Goal: Contribute content: Contribute content

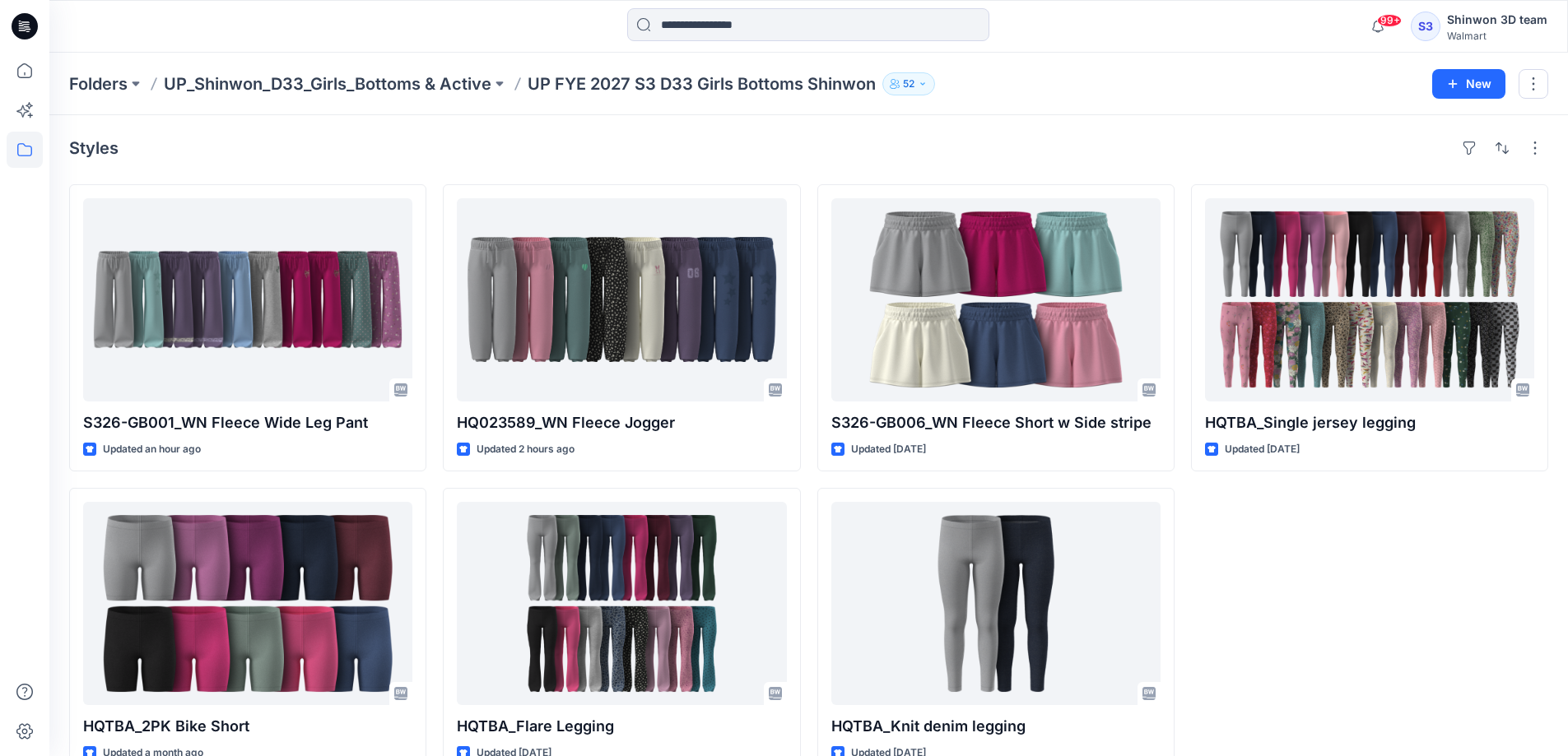
click at [810, 137] on div "Styles" at bounding box center [809, 148] width 1480 height 27
click at [1026, 137] on div "Styles" at bounding box center [809, 148] width 1480 height 27
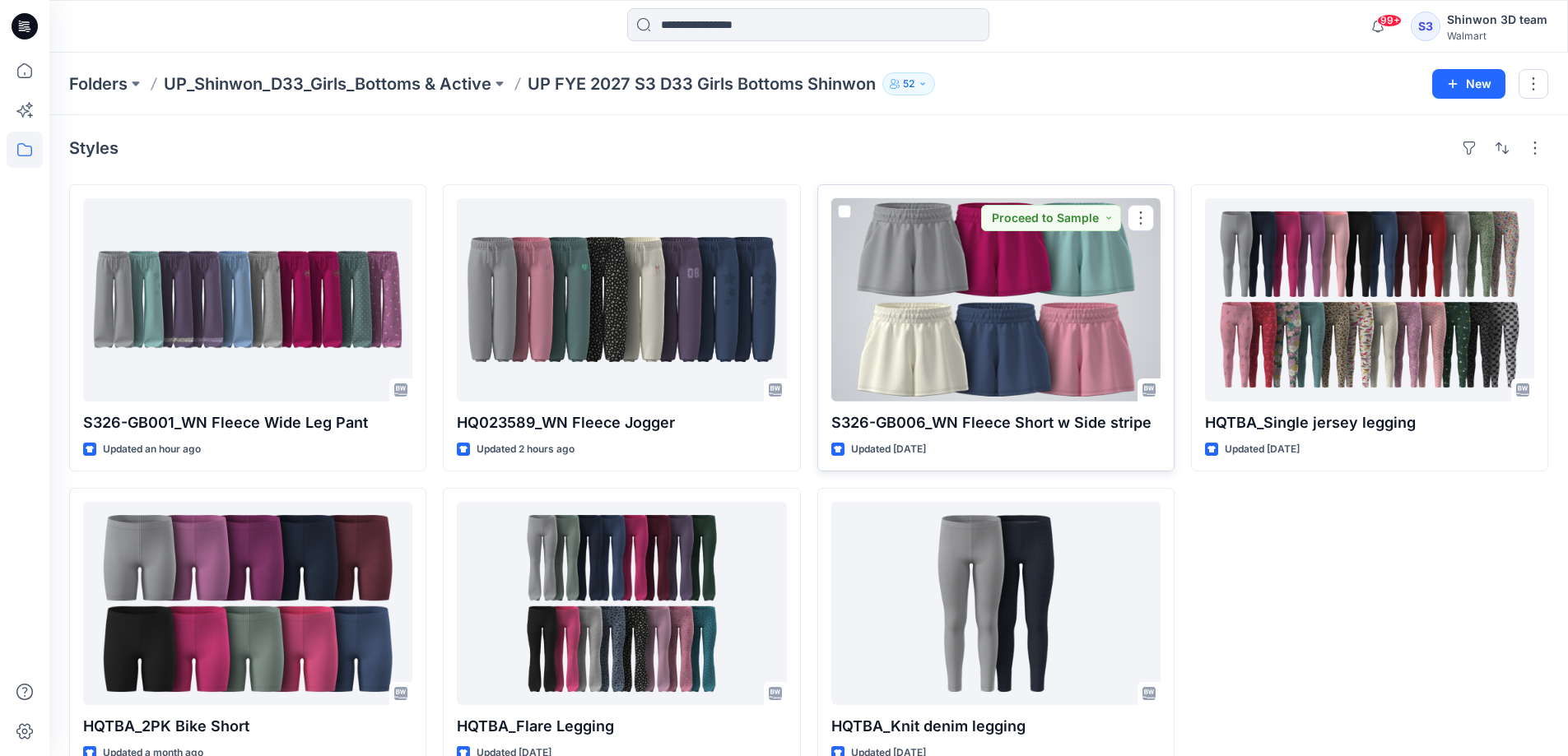
click at [1038, 292] on div at bounding box center [996, 300] width 329 height 204
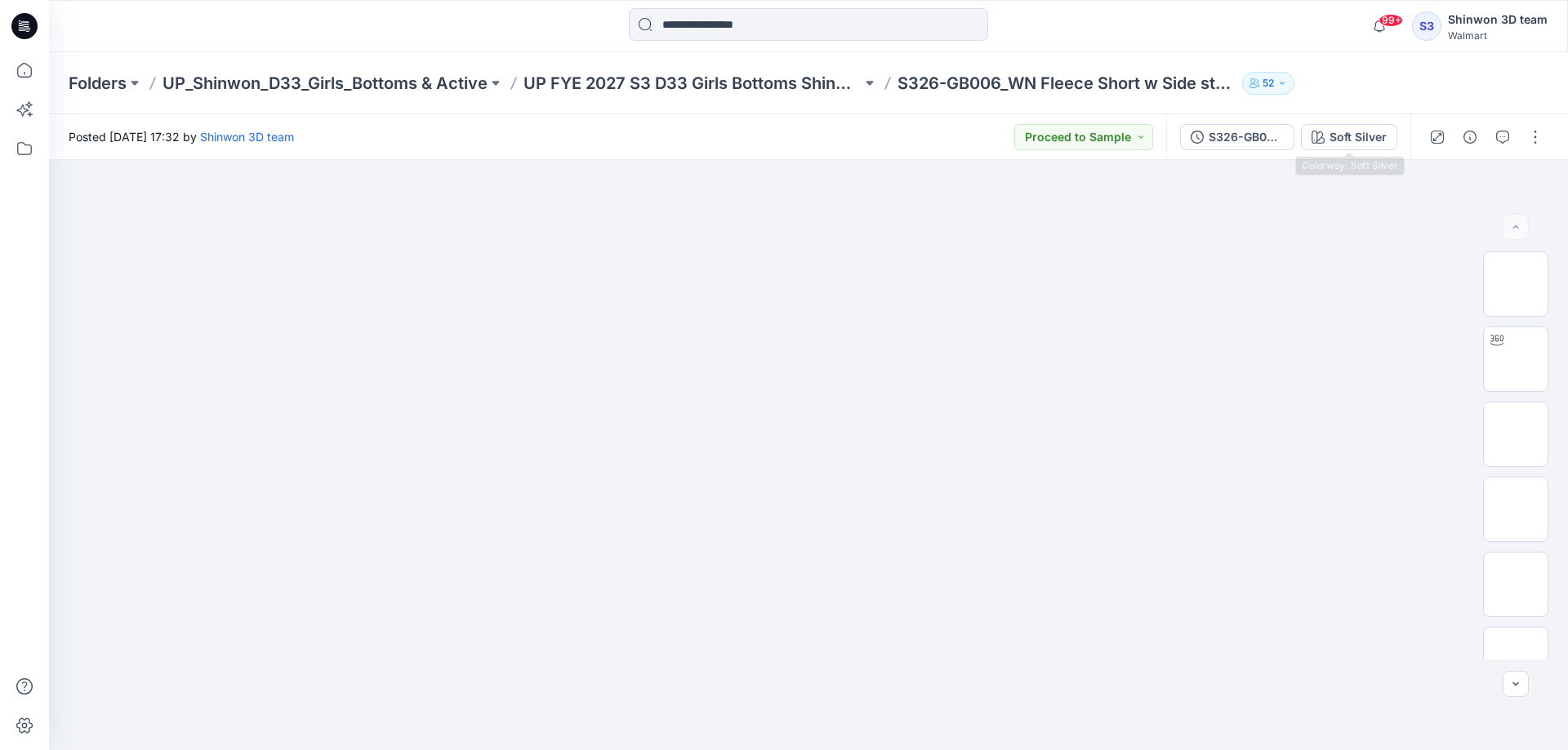
click at [1327, 135] on button "Soft Silver" at bounding box center [1349, 137] width 96 height 26
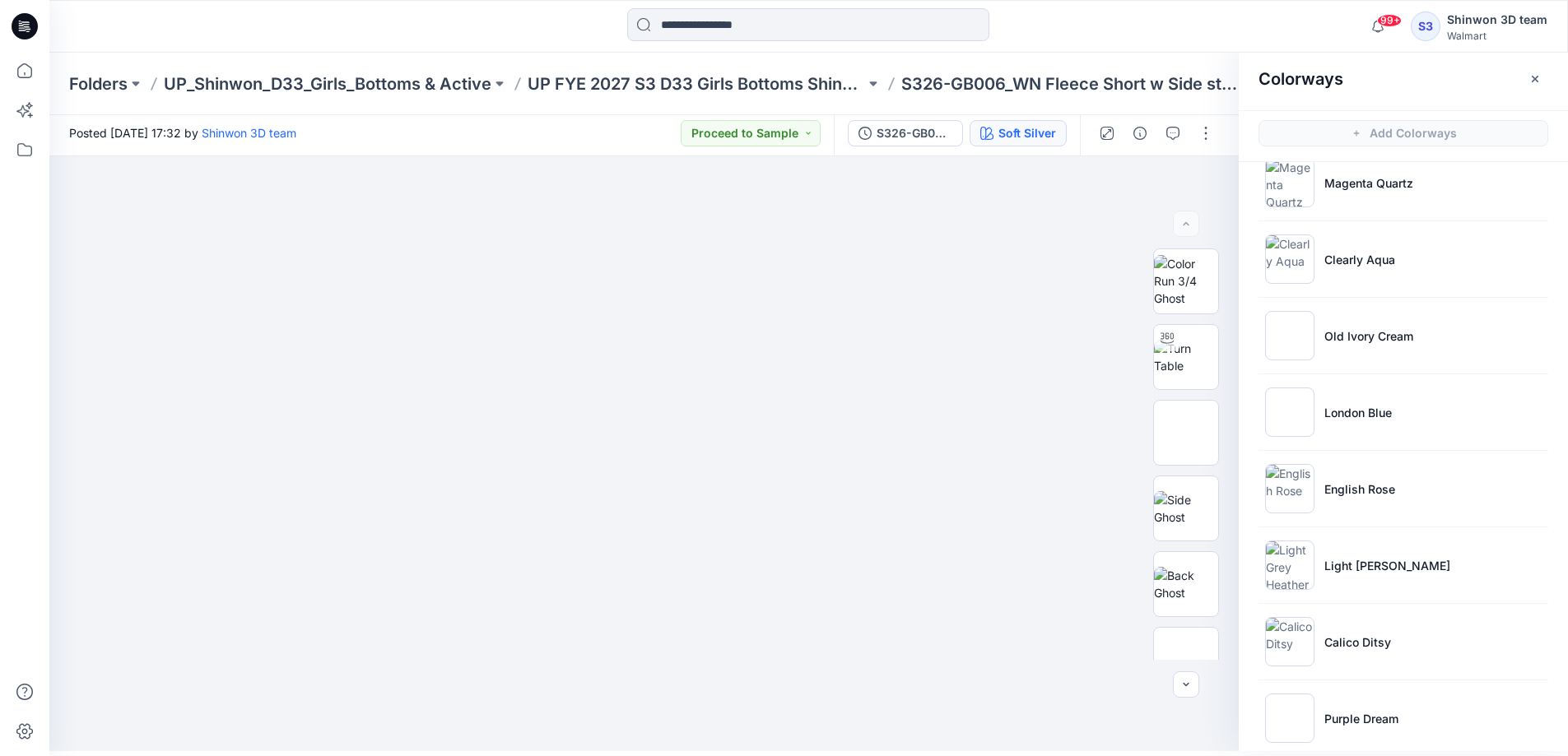
scroll to position [126, 0]
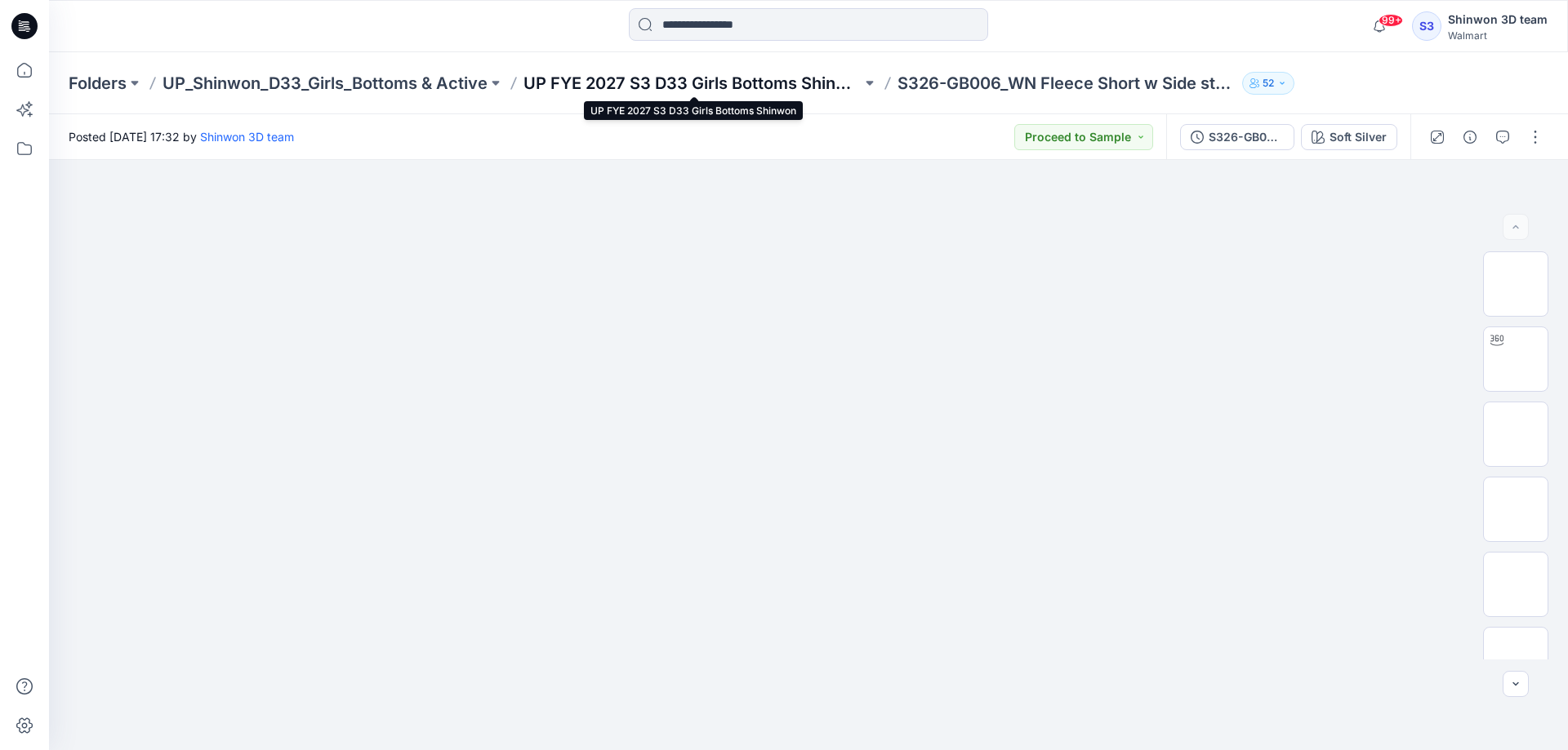
click at [692, 78] on p "UP FYE 2027 S3 D33 Girls Bottoms Shinwon" at bounding box center [692, 82] width 338 height 23
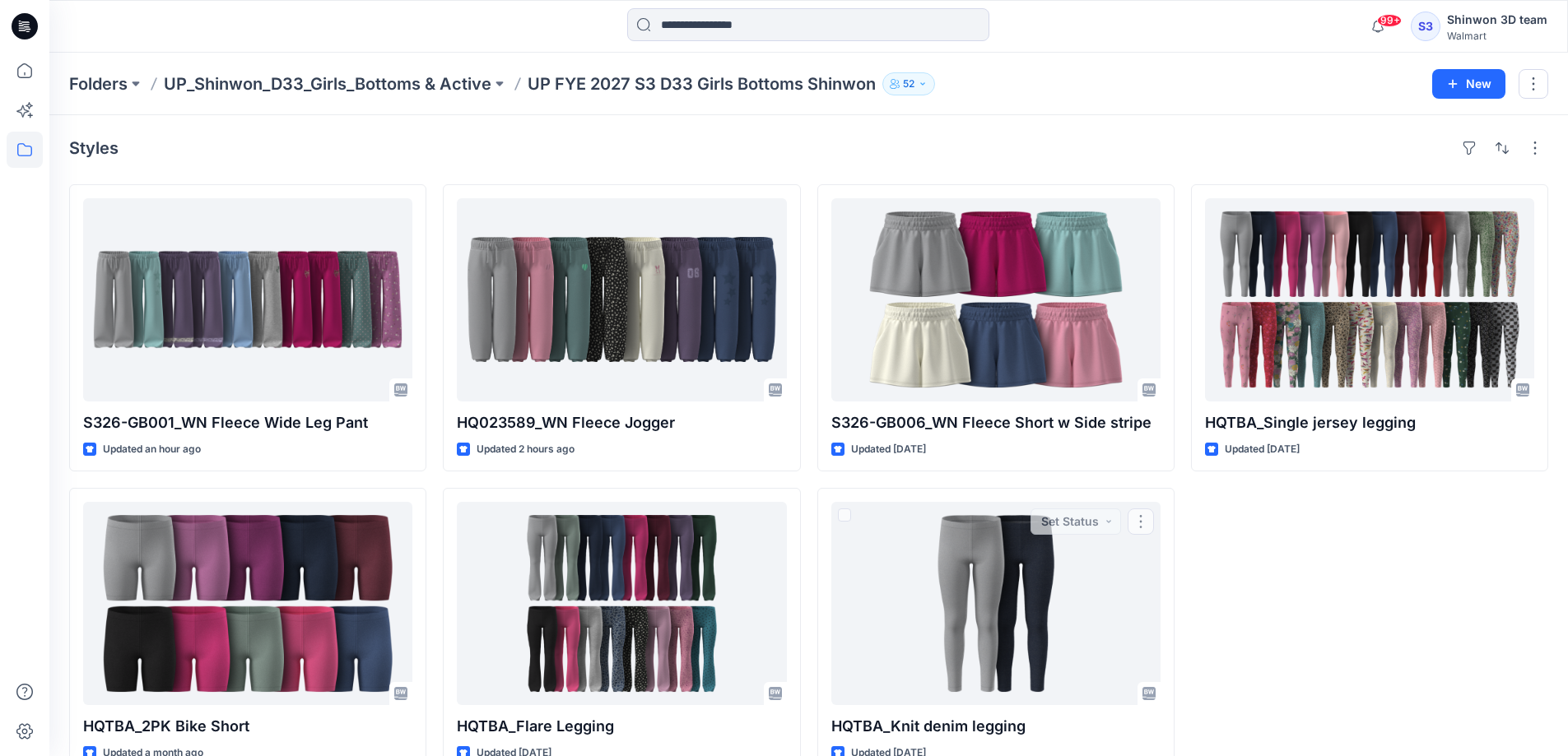
click at [1343, 617] on div "HQTBA_Single jersey legging Updated 5 days ago" at bounding box center [1369, 480] width 357 height 591
click at [1325, 585] on div "HQTBA_Single jersey legging Updated 5 days ago" at bounding box center [1369, 480] width 357 height 591
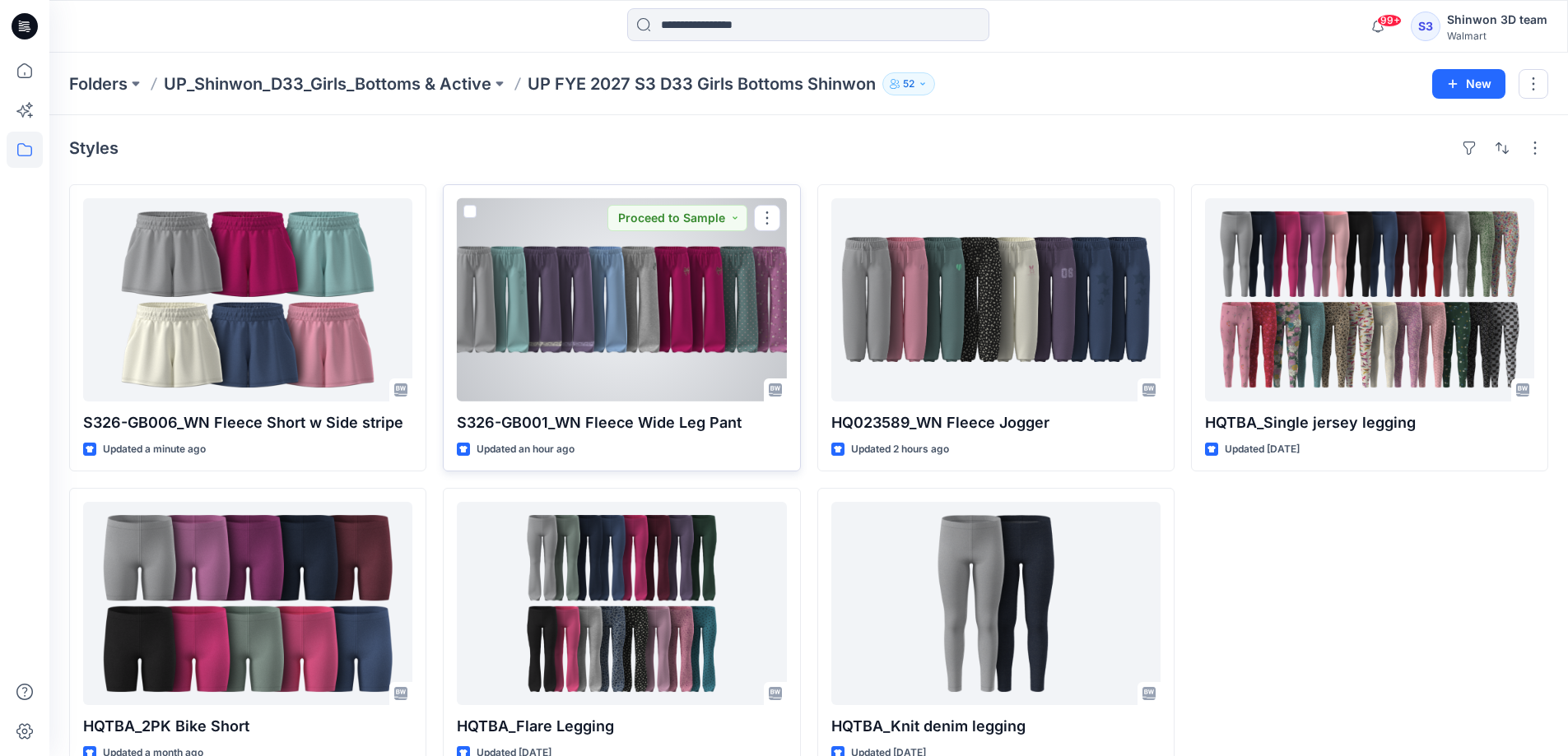
click at [595, 332] on div at bounding box center [621, 300] width 329 height 204
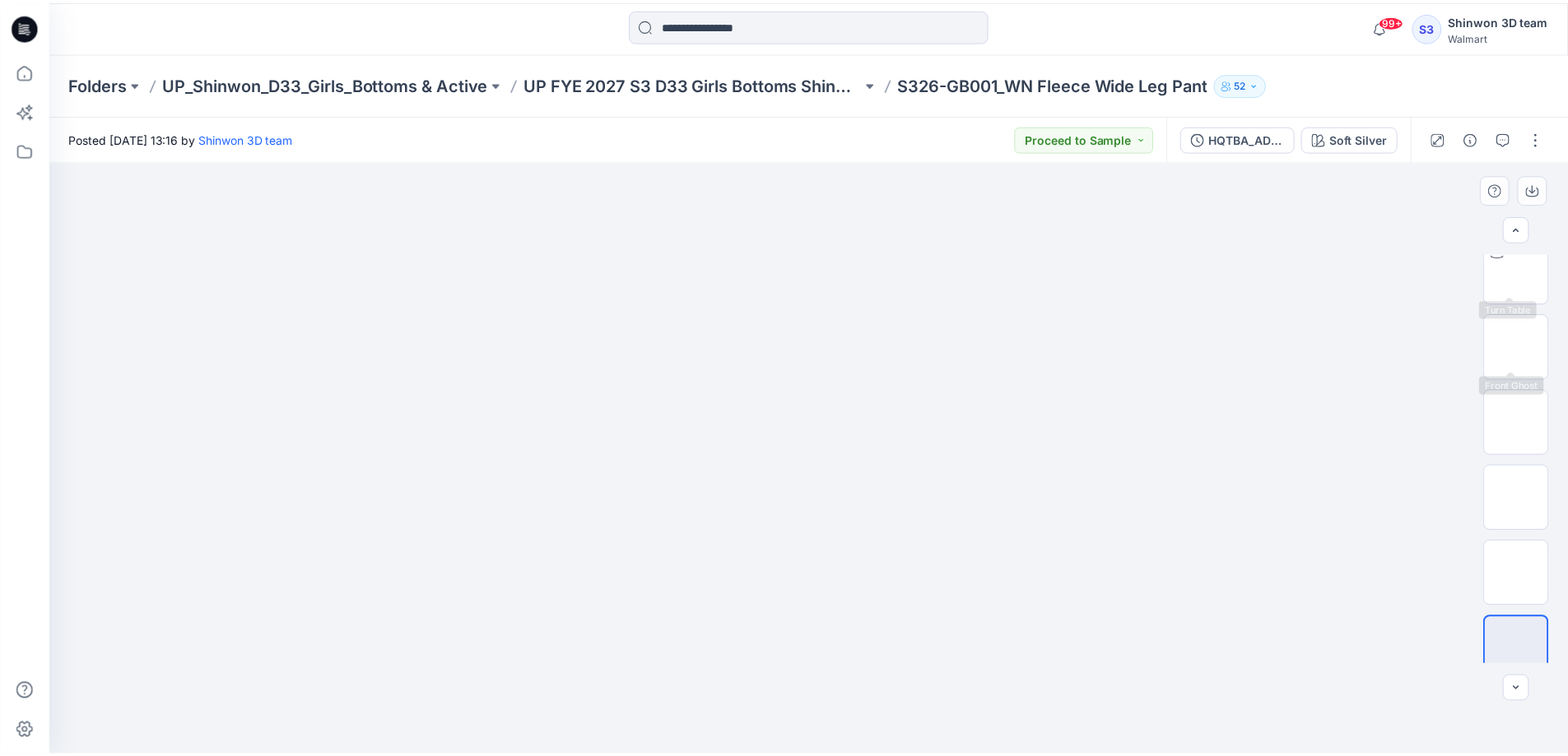
scroll to position [109, 0]
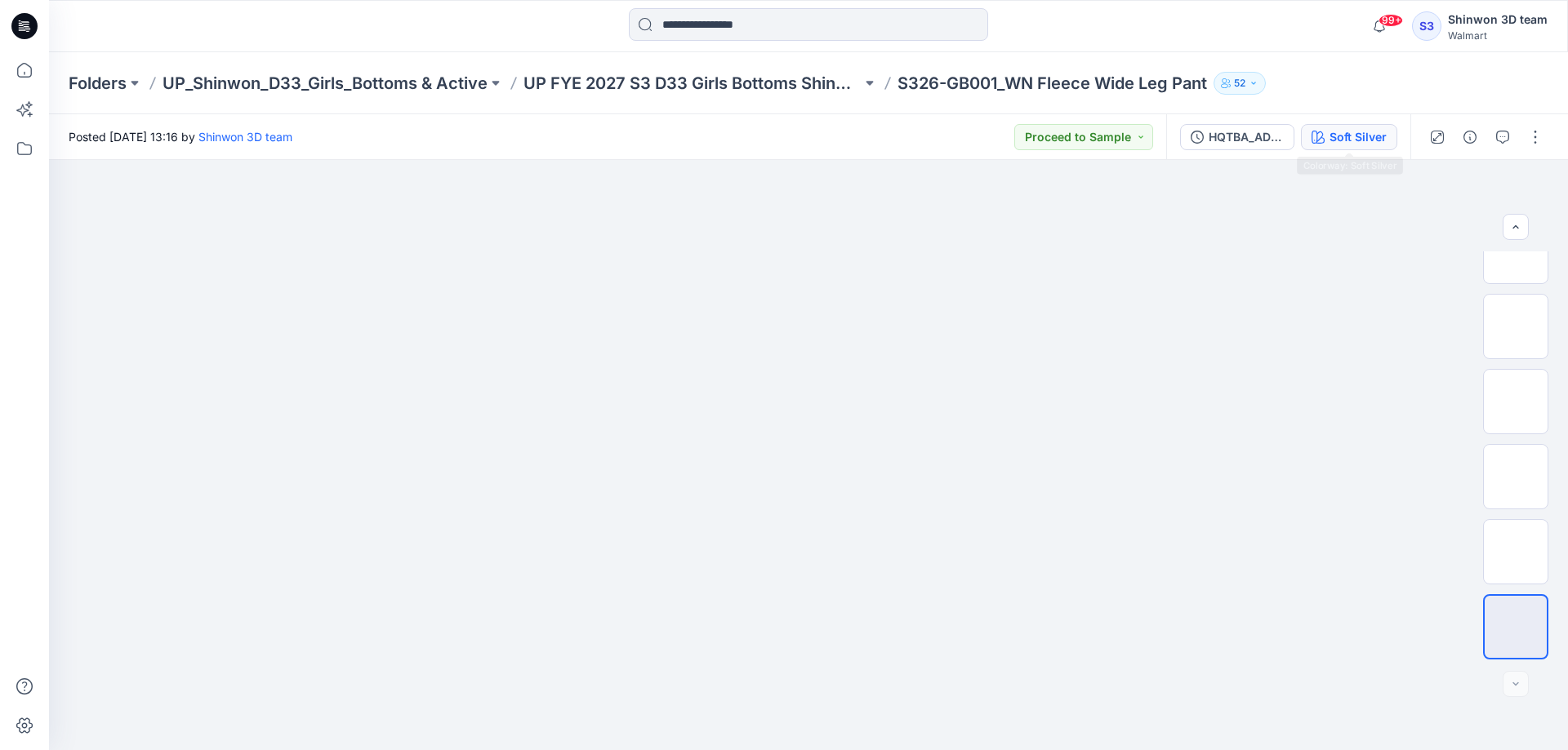
click at [1359, 130] on div "Soft Silver" at bounding box center [1358, 137] width 57 height 18
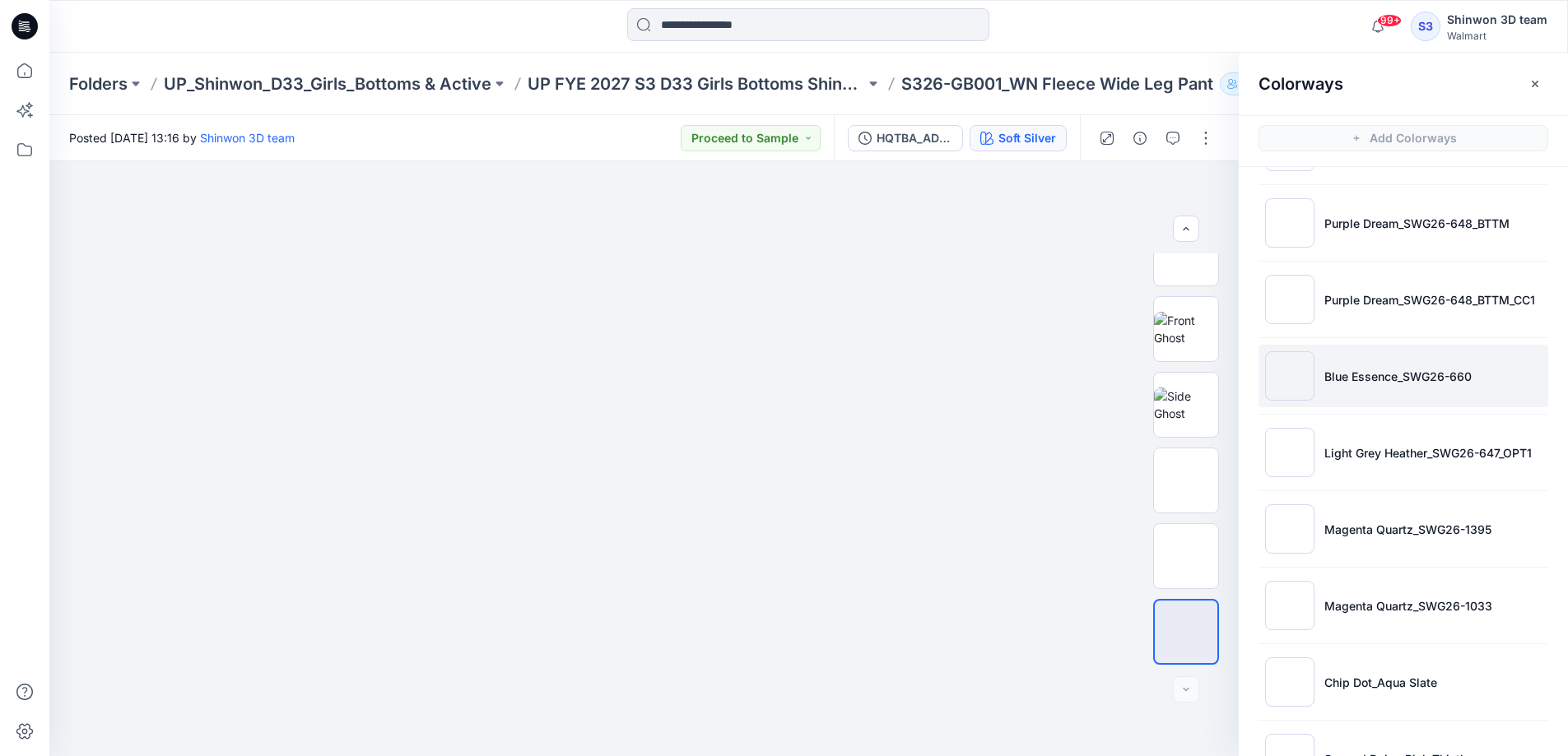
scroll to position [204, 0]
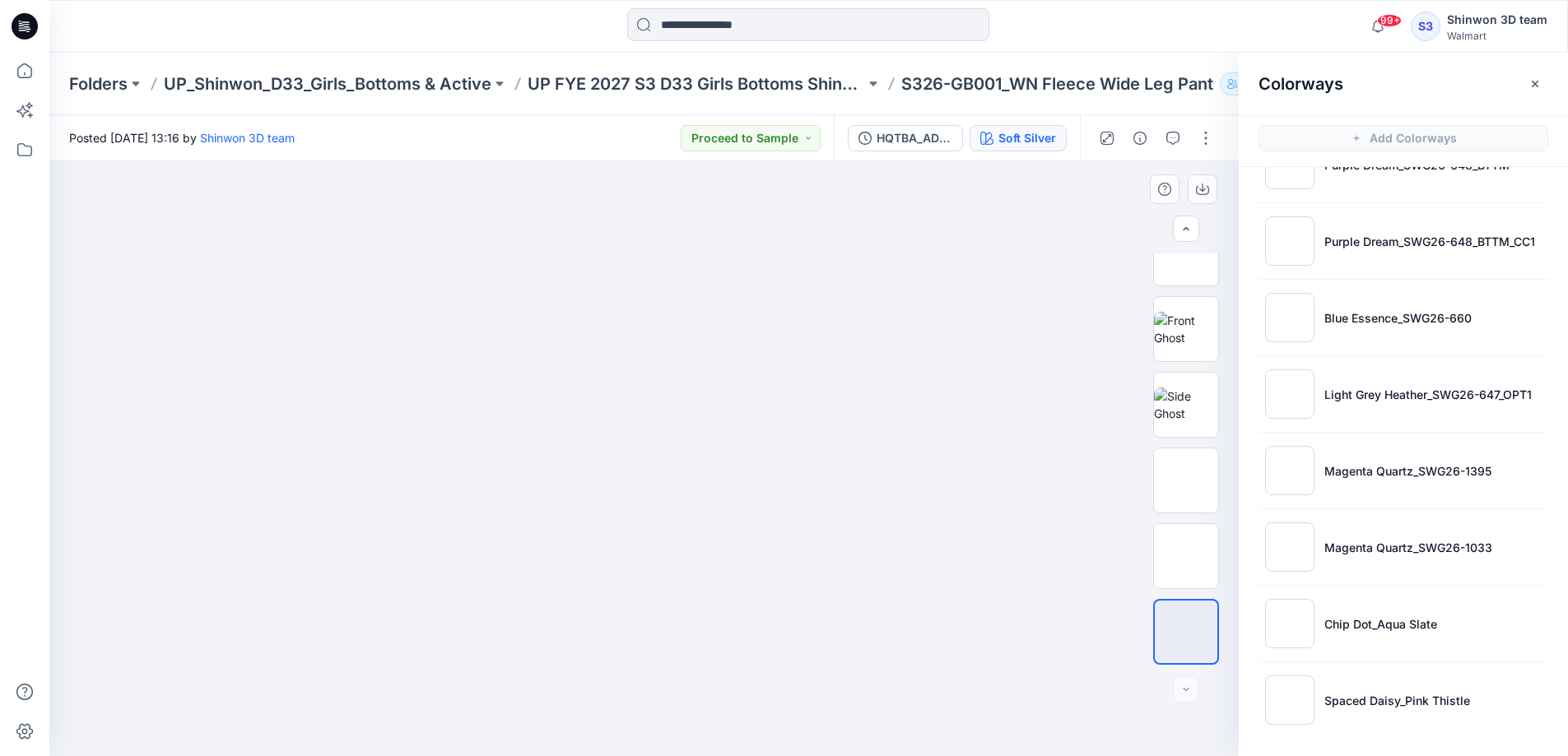
click at [834, 212] on img at bounding box center [651, 212] width 824 height 0
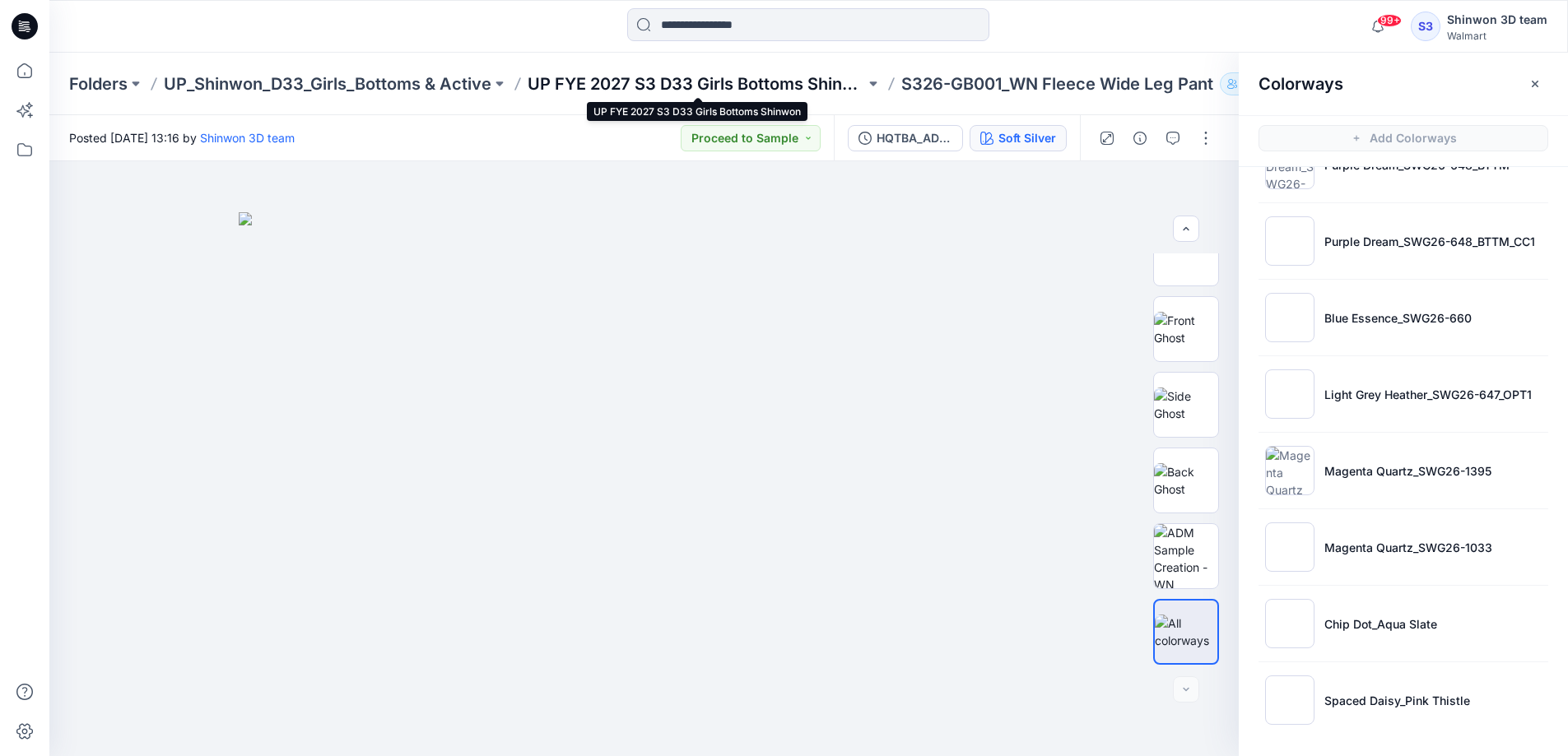
click at [626, 78] on p "UP FYE 2027 S3 D33 Girls Bottoms Shinwon" at bounding box center [696, 83] width 337 height 23
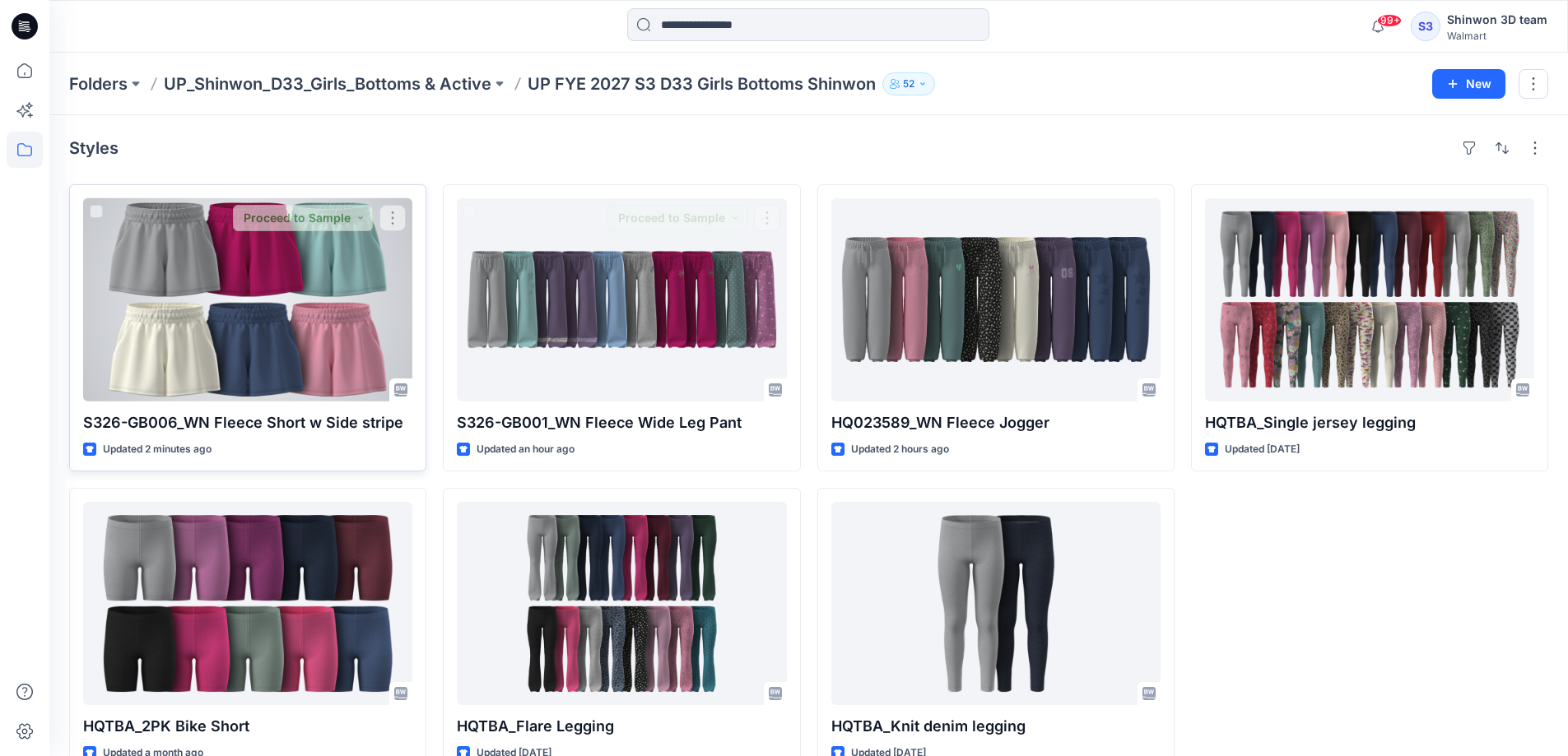
click at [282, 297] on div at bounding box center [247, 300] width 329 height 204
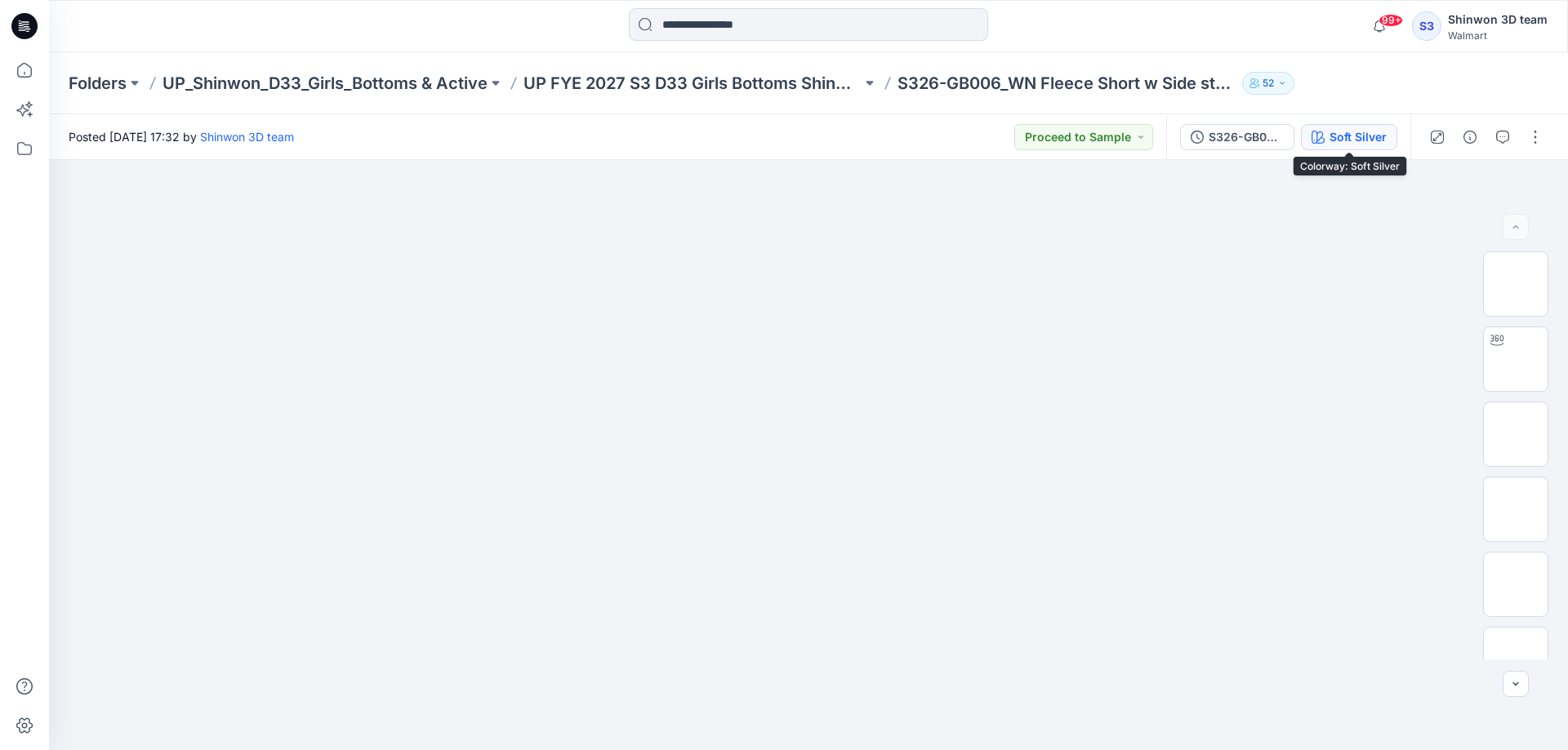
click at [1355, 134] on div "Soft Silver" at bounding box center [1358, 137] width 57 height 18
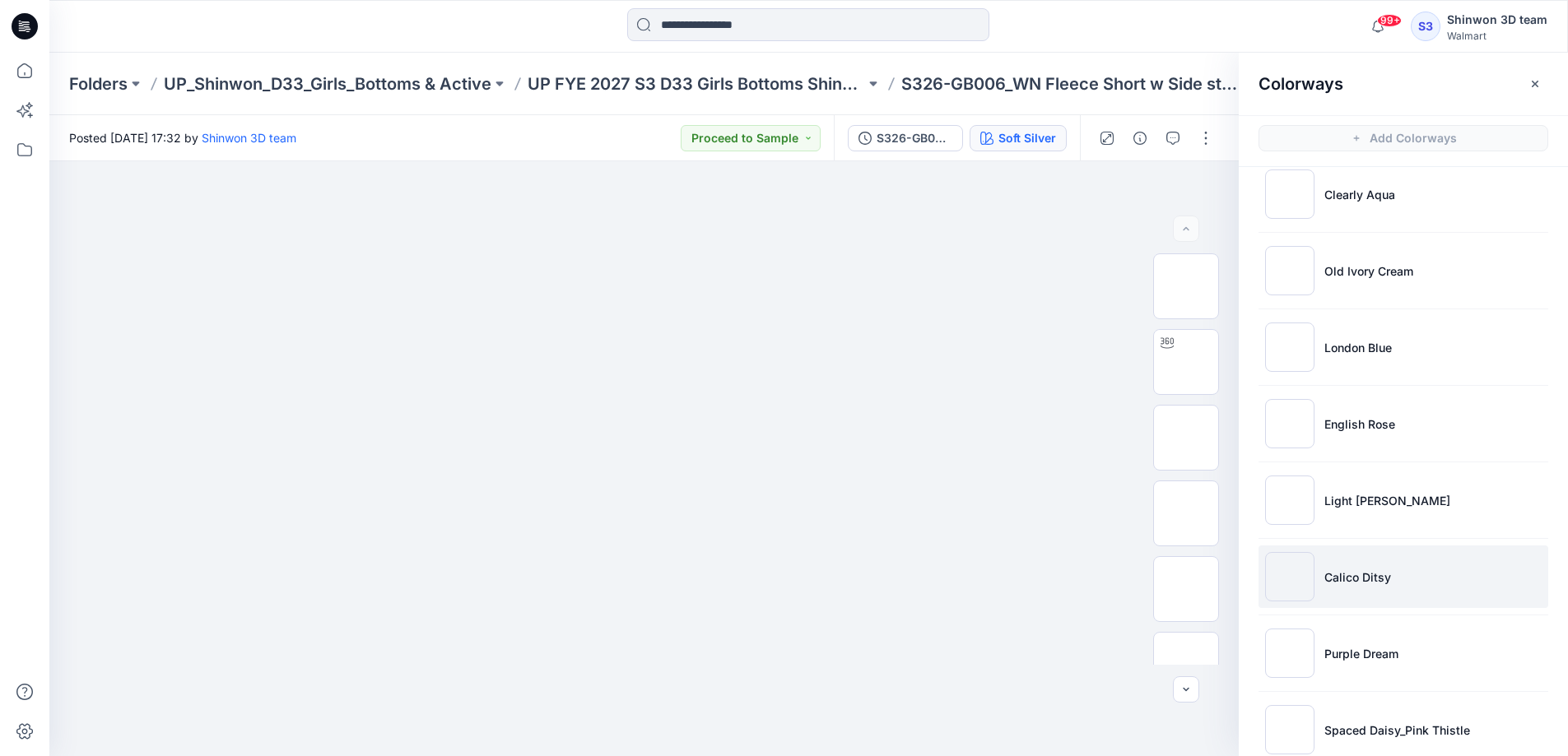
scroll to position [204, 0]
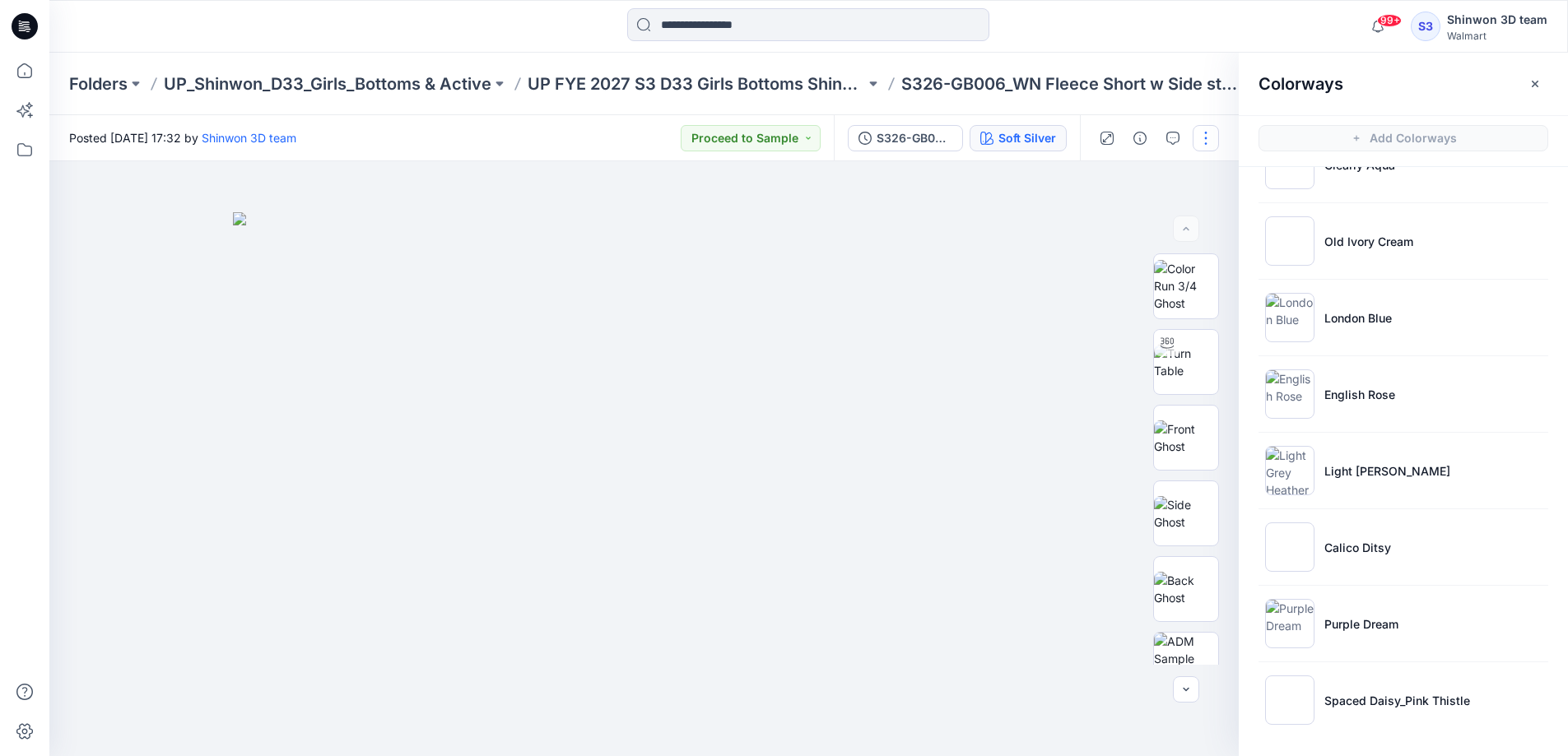
click at [1203, 141] on button "button" at bounding box center [1206, 138] width 27 height 27
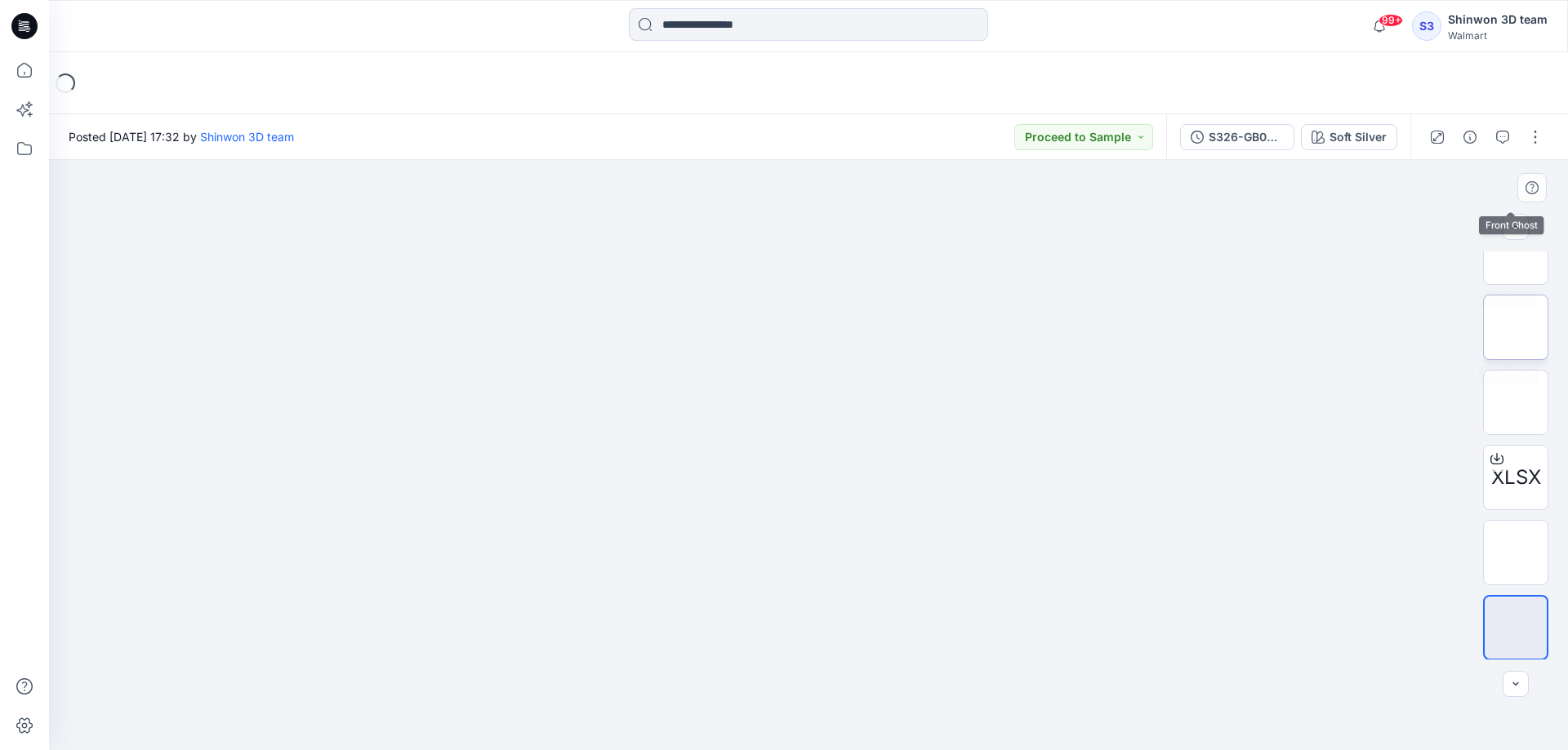
scroll to position [258, 0]
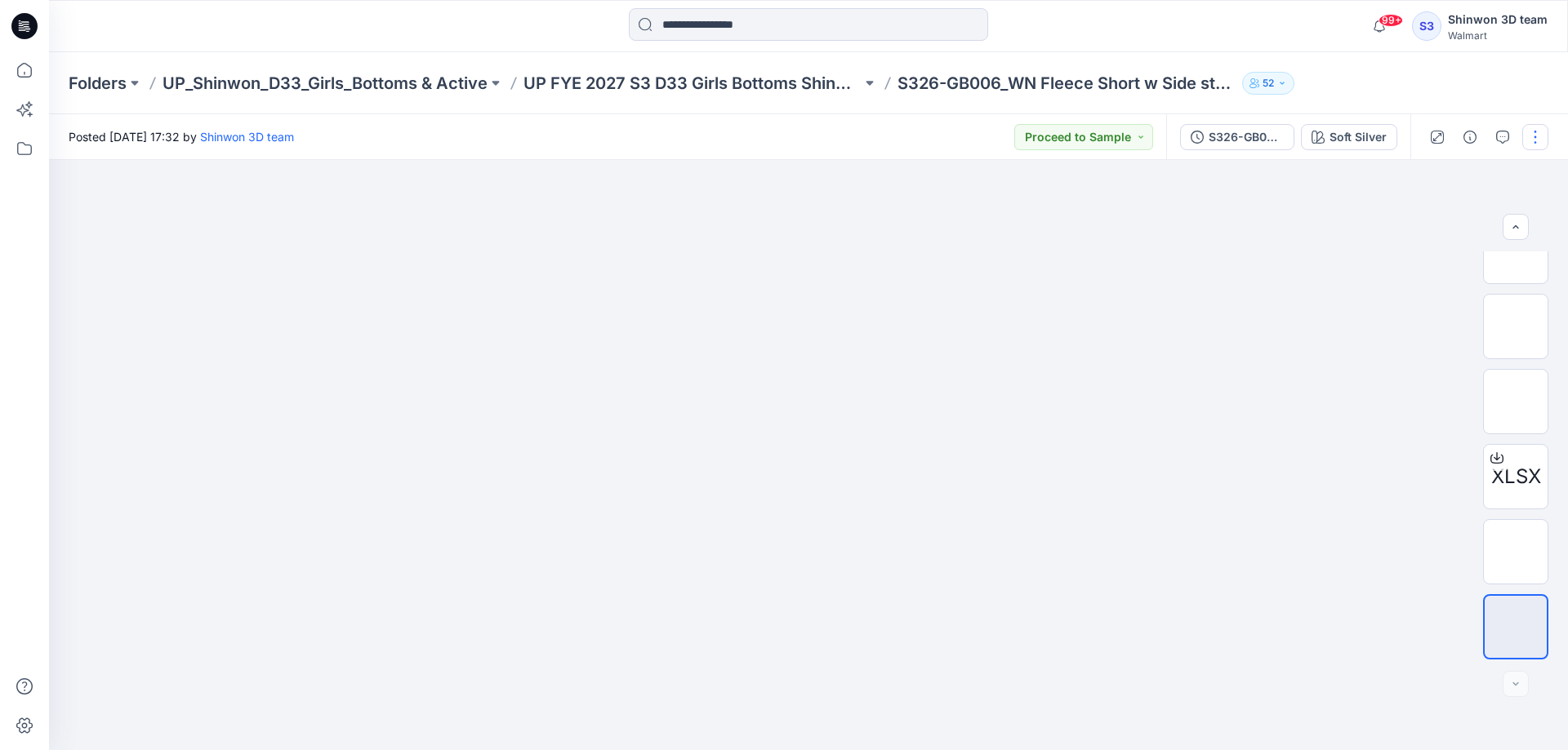
click at [1539, 136] on button "button" at bounding box center [1535, 137] width 26 height 26
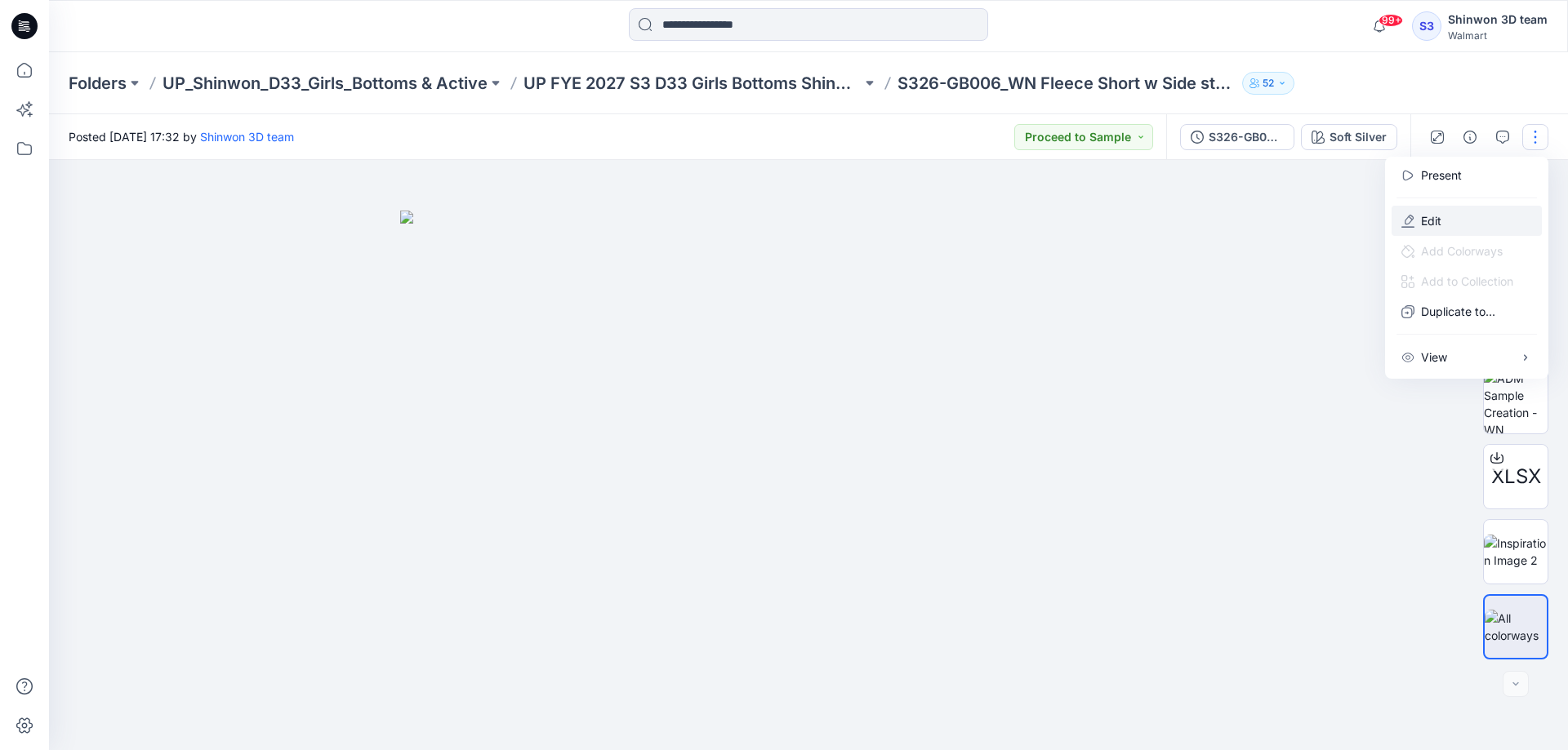
click at [1424, 222] on p "Edit" at bounding box center [1431, 221] width 21 height 17
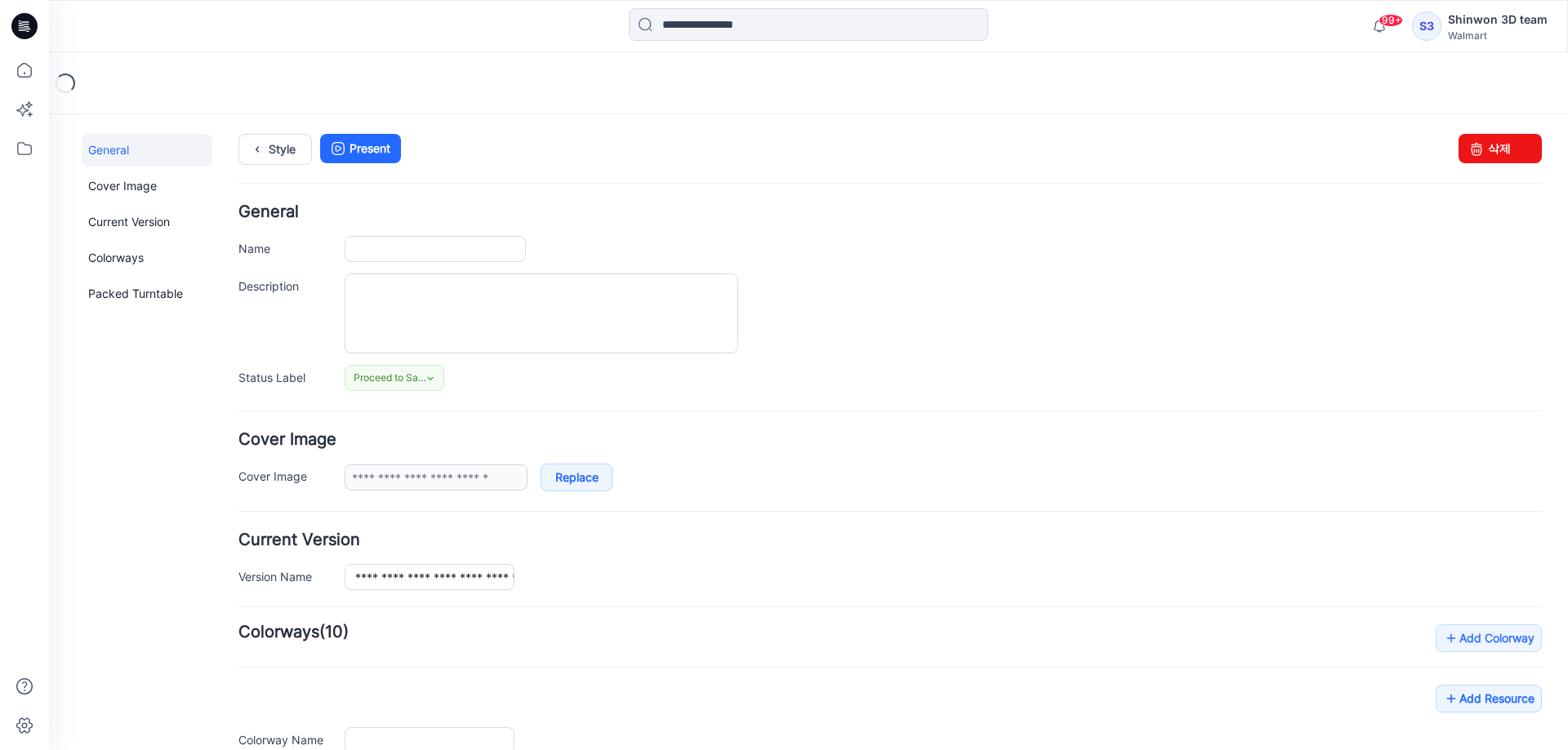
type input "**********"
type textarea "**********"
type input "**********"
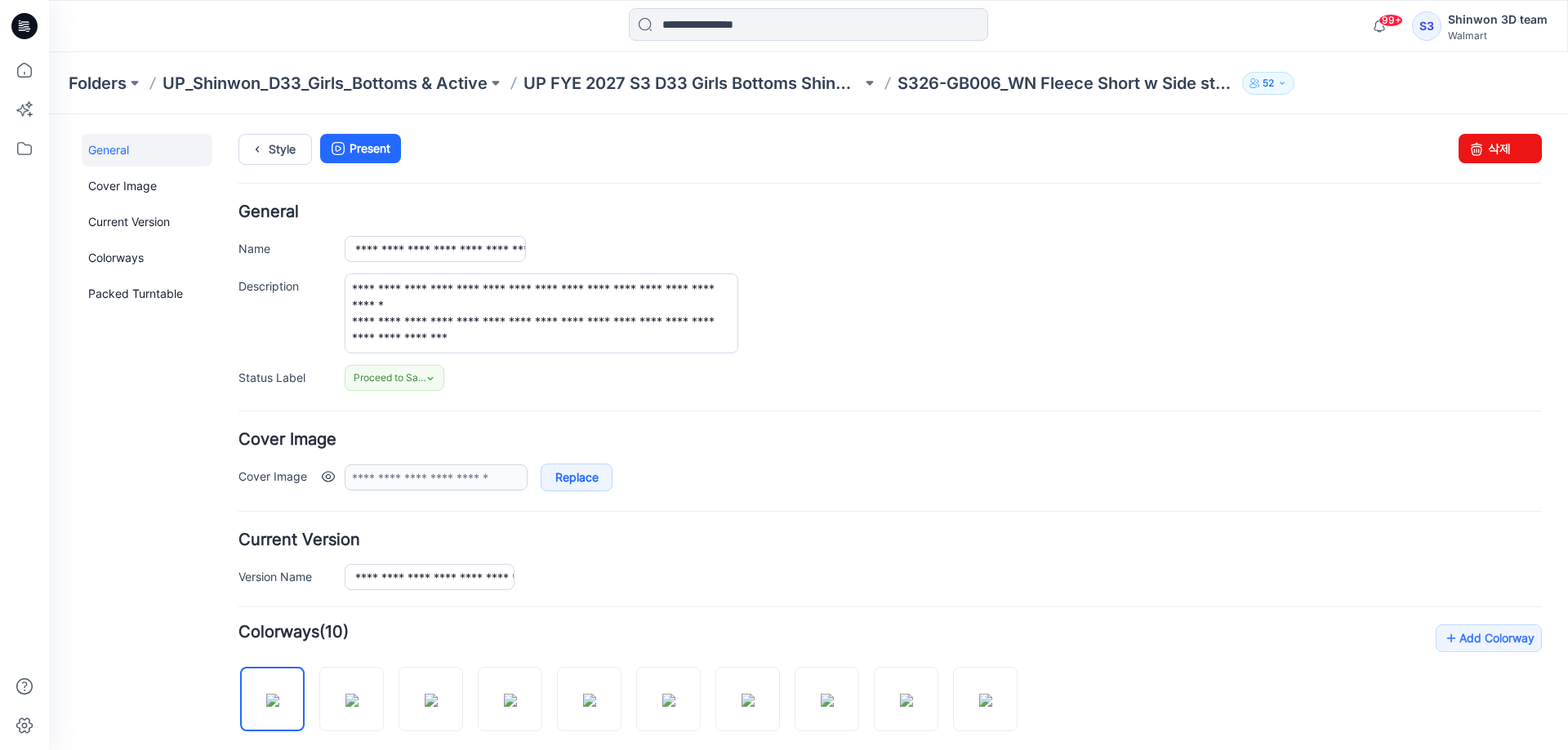
click at [328, 475] on link at bounding box center [328, 476] width 13 height 13
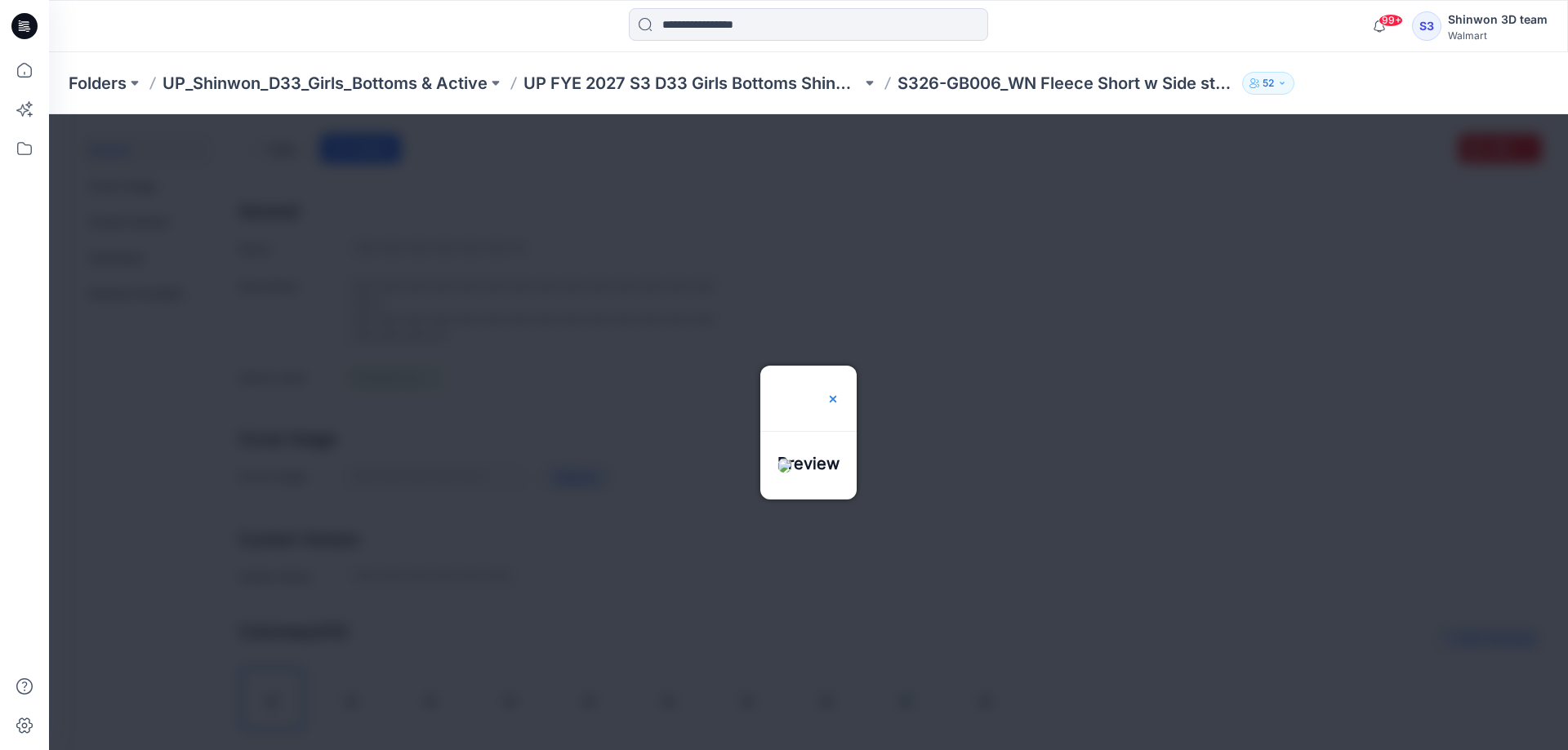
click at [839, 393] on img at bounding box center [833, 399] width 13 height 13
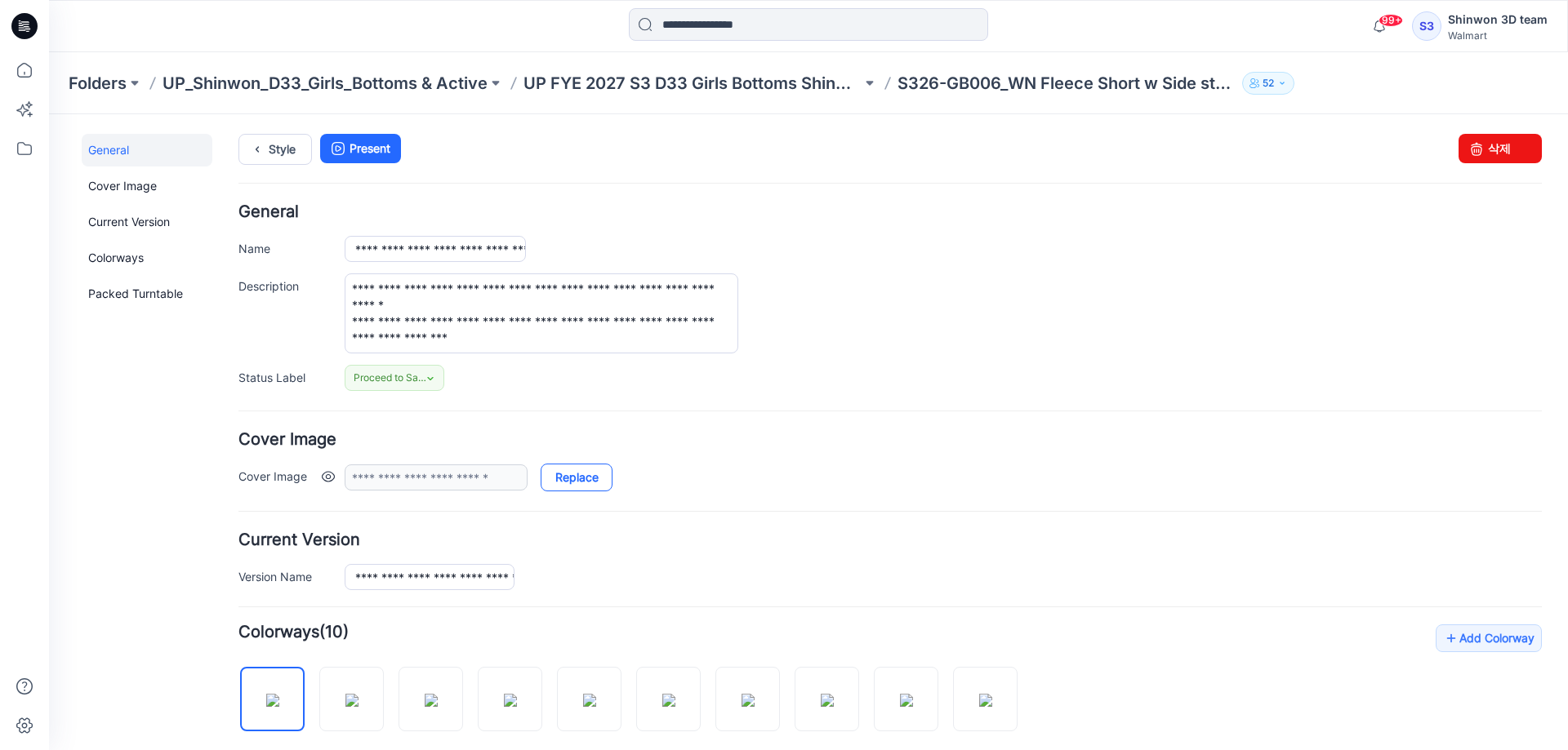
click at [558, 477] on link "Replace" at bounding box center [576, 477] width 72 height 27
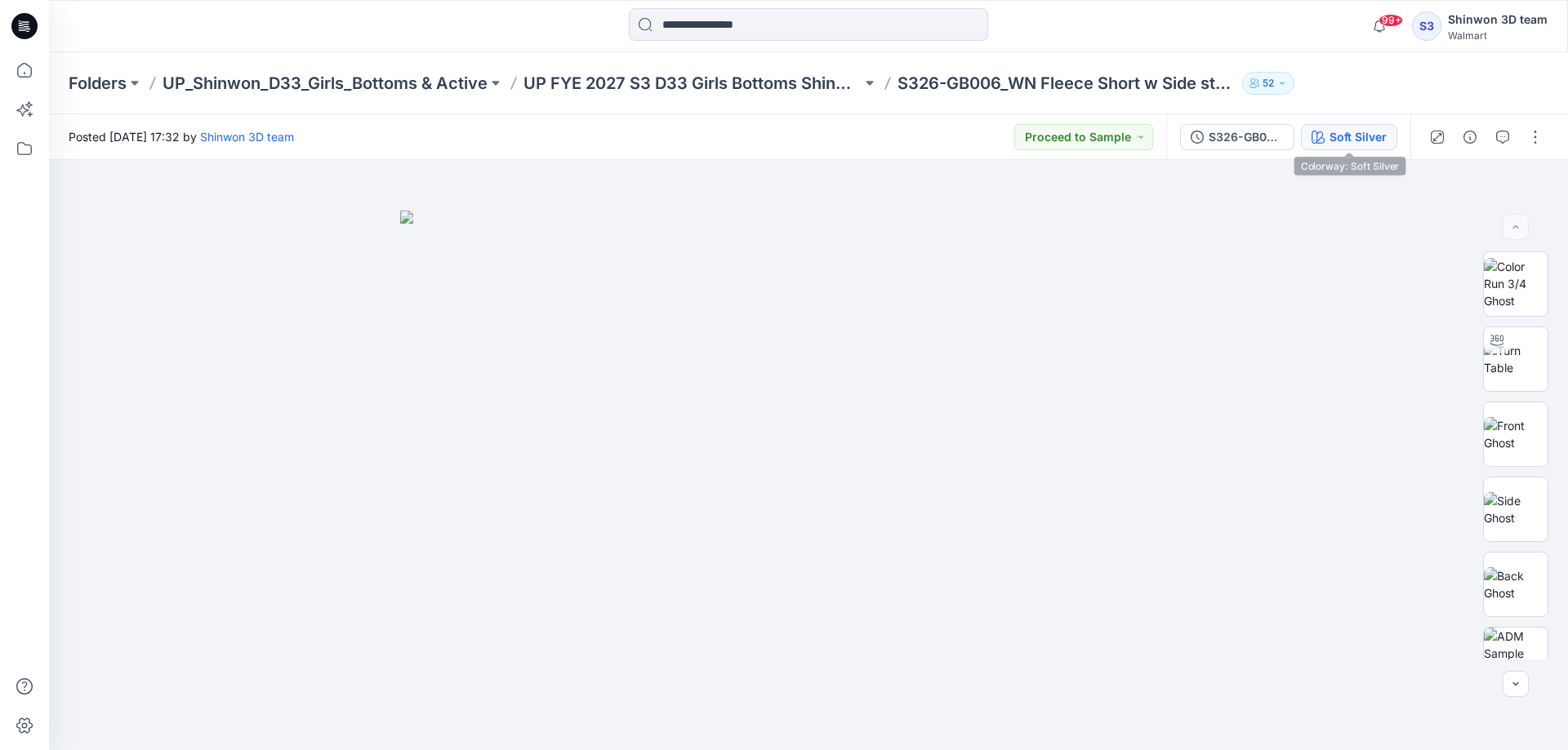
click at [1355, 138] on div "Soft Silver" at bounding box center [1358, 137] width 57 height 18
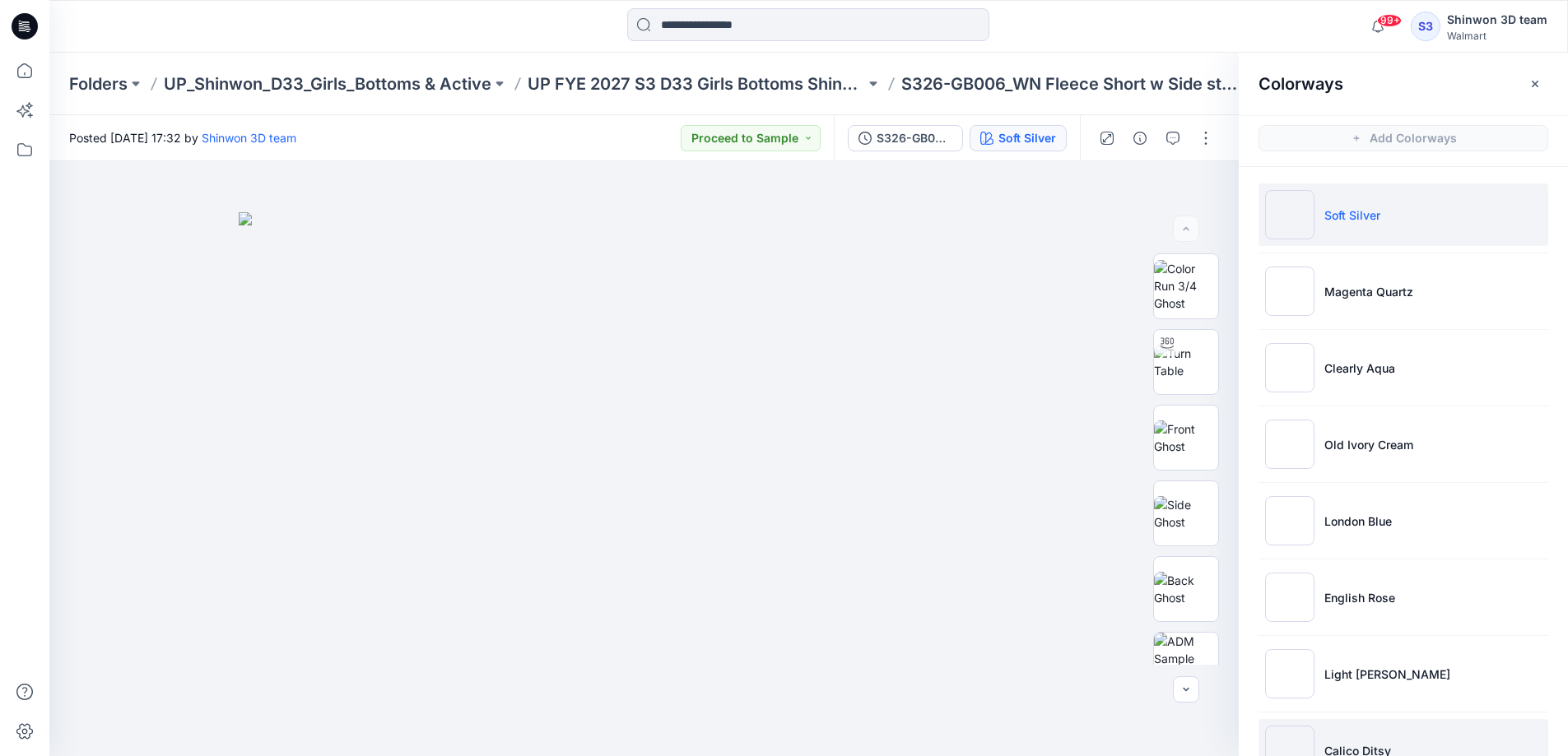
scroll to position [204, 0]
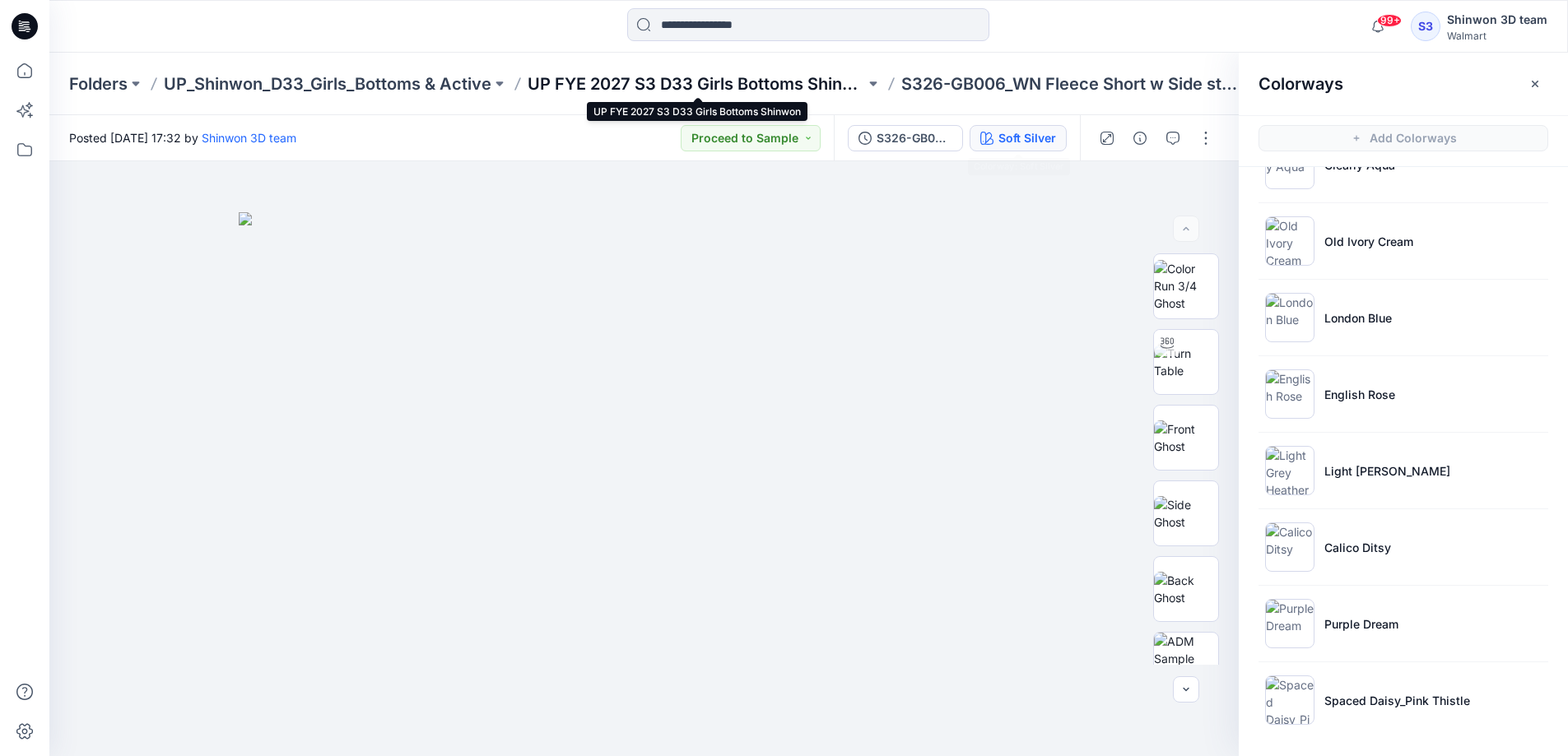
click at [600, 87] on p "UP FYE 2027 S3 D33 Girls Bottoms Shinwon" at bounding box center [696, 83] width 337 height 23
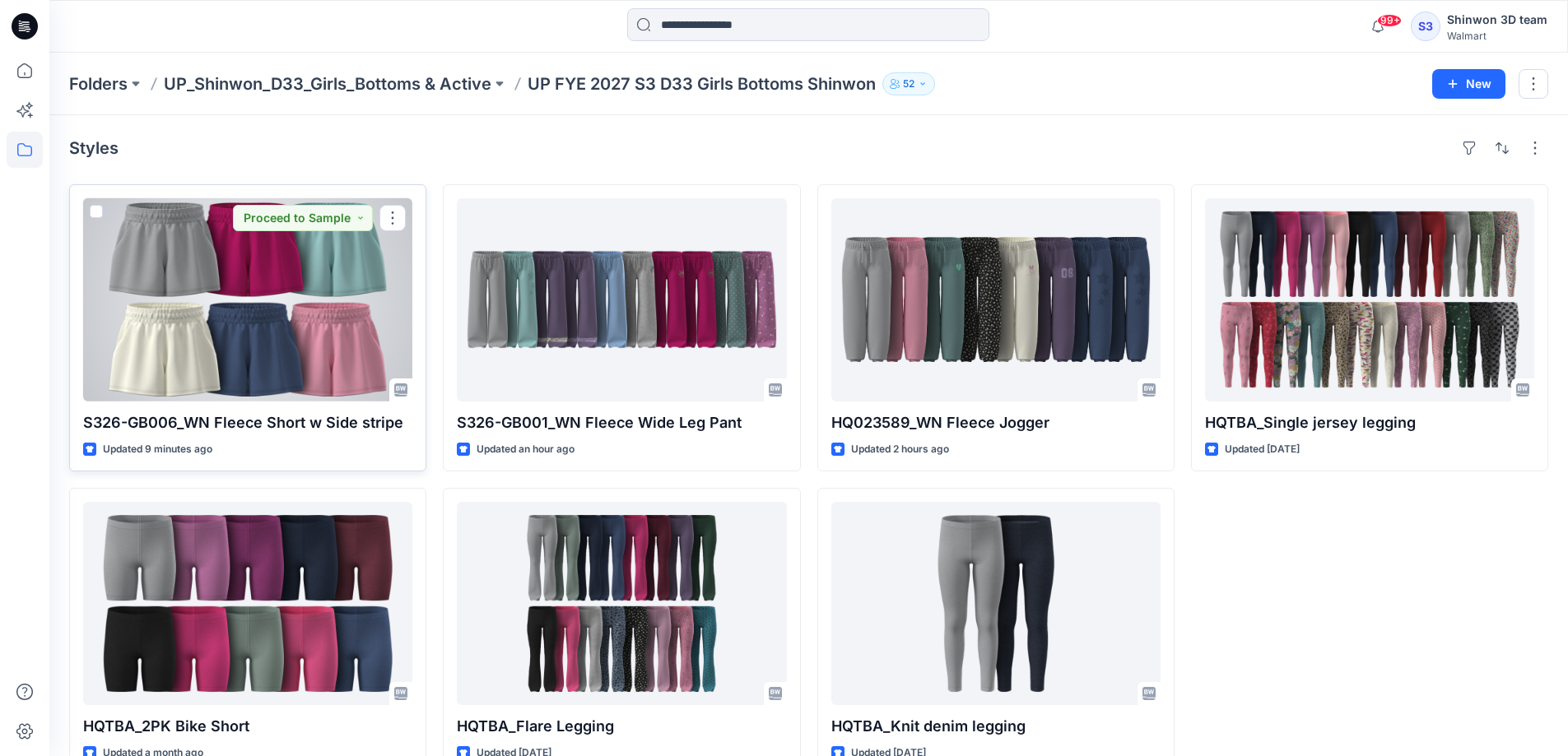
click at [254, 352] on div at bounding box center [247, 300] width 329 height 204
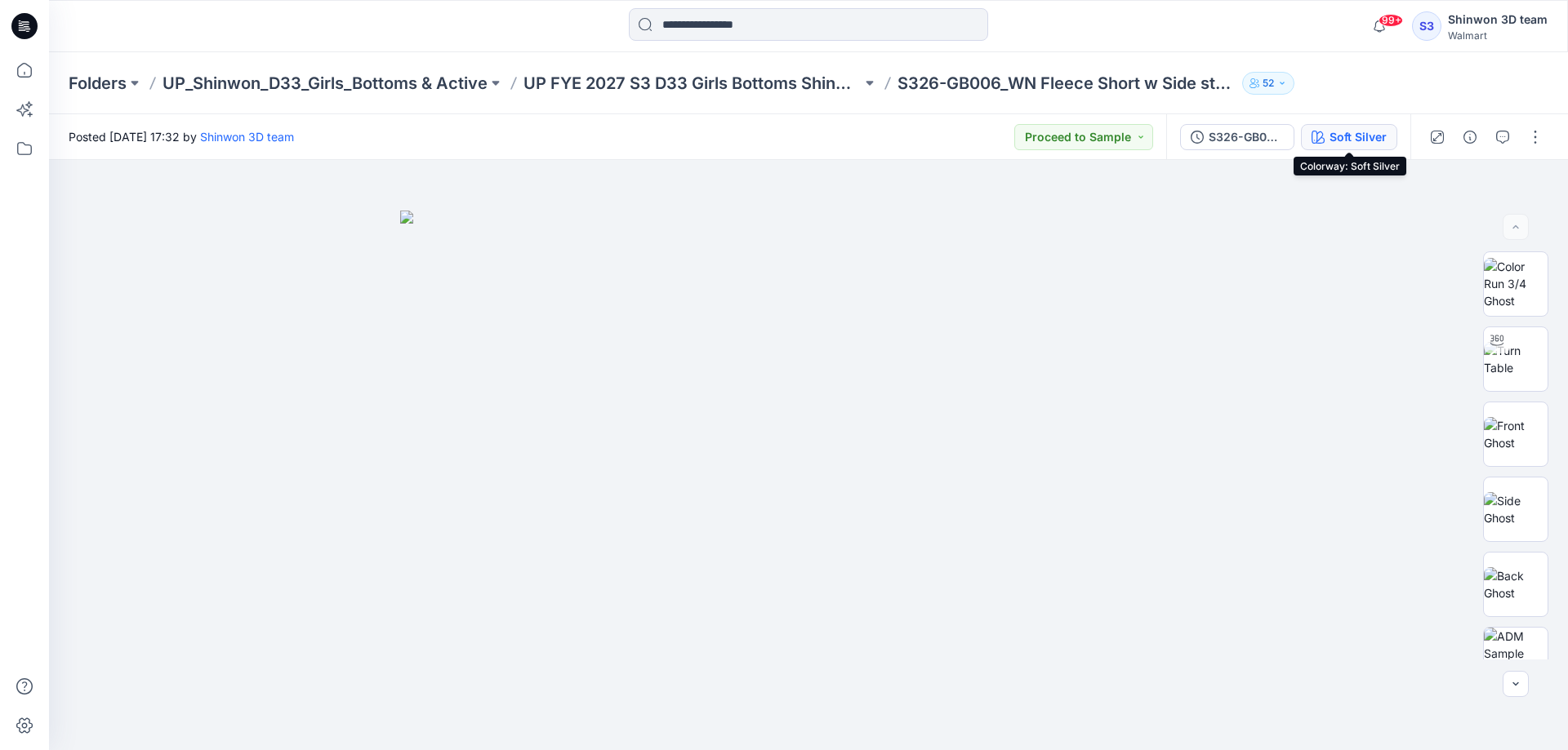
click at [1357, 135] on div "Soft Silver" at bounding box center [1358, 137] width 57 height 18
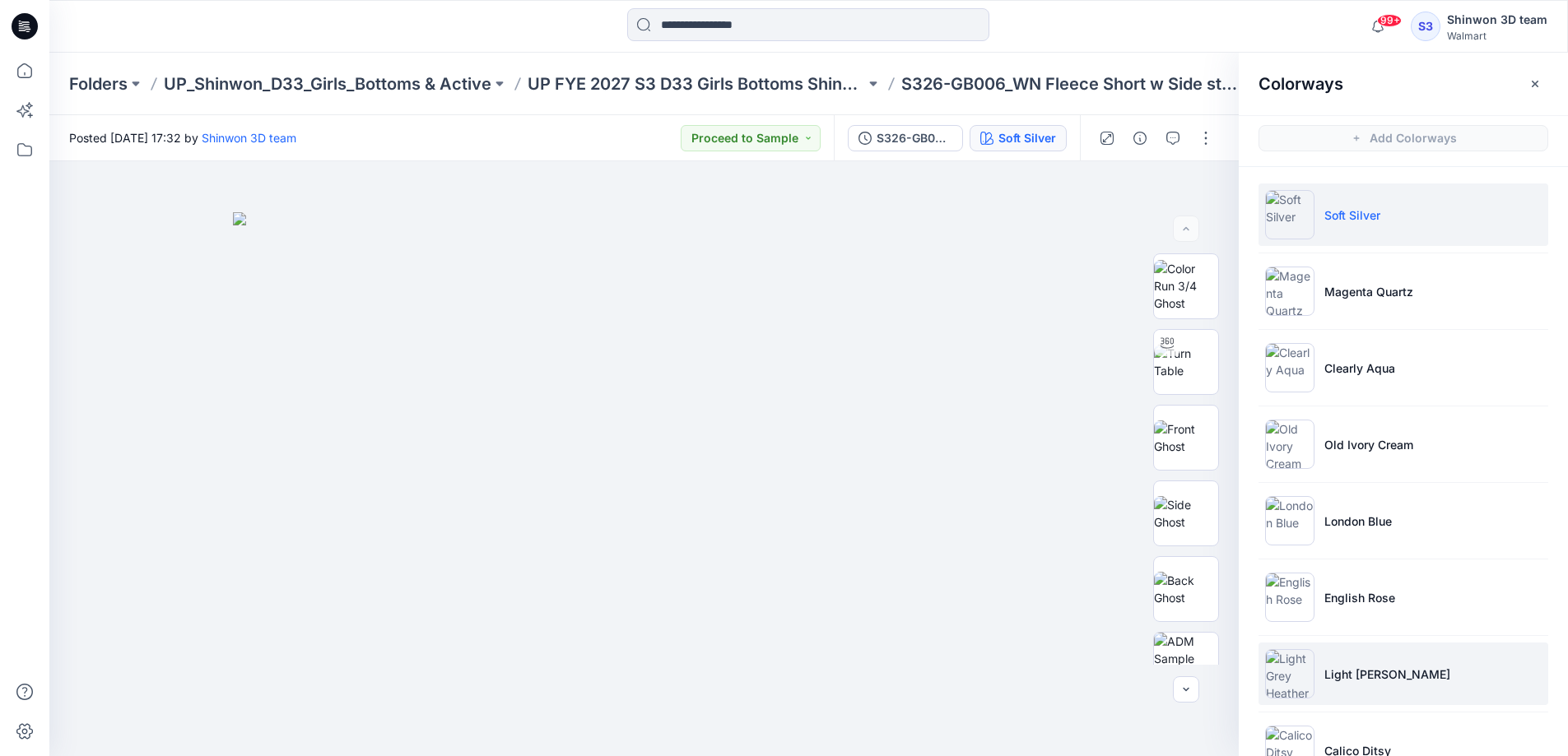
click at [1356, 669] on p "Light [PERSON_NAME]" at bounding box center [1387, 674] width 126 height 17
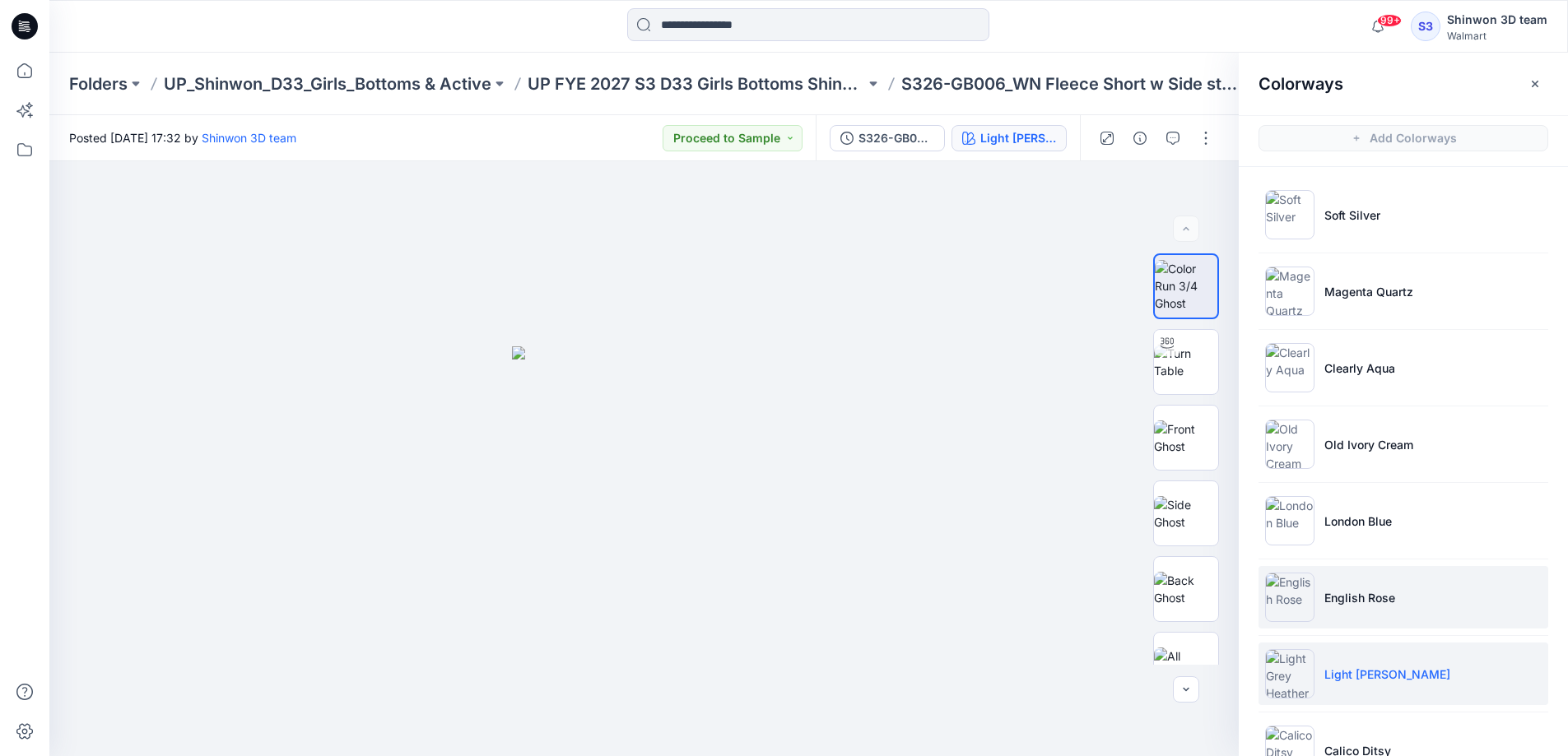
click at [1344, 587] on li "English Rose" at bounding box center [1403, 597] width 290 height 62
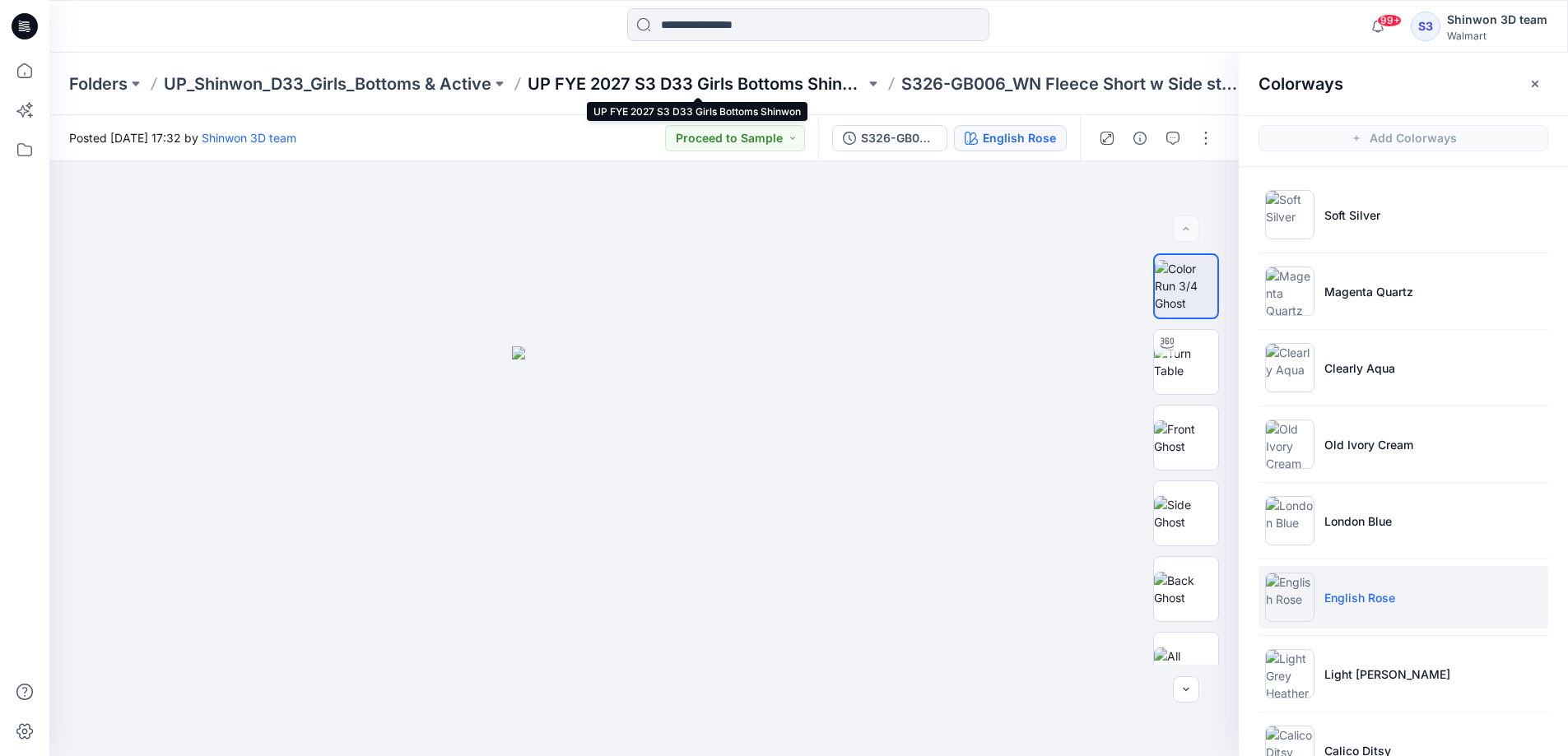
click at [616, 83] on p "UP FYE 2027 S3 D33 Girls Bottoms Shinwon" at bounding box center [696, 83] width 337 height 23
